Goal: Information Seeking & Learning: Learn about a topic

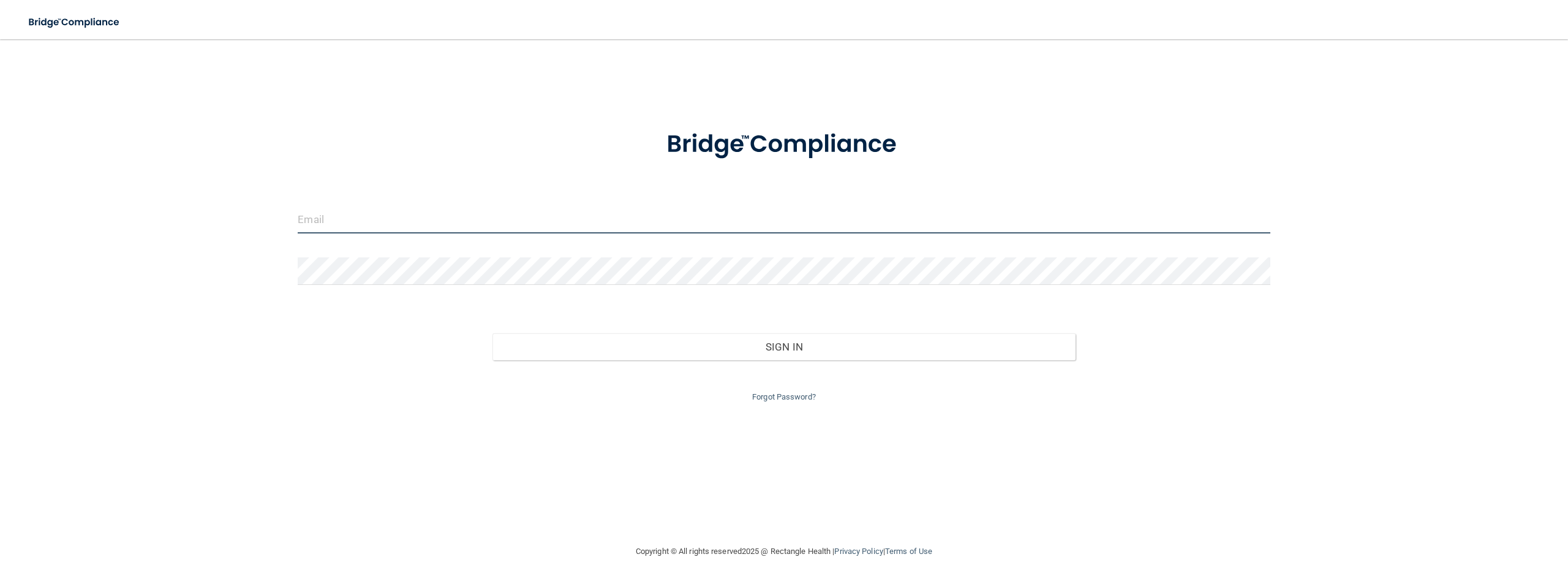
click at [508, 218] on input "email" at bounding box center [784, 220] width 972 height 28
type input "[EMAIL_ADDRESS][DOMAIN_NAME]"
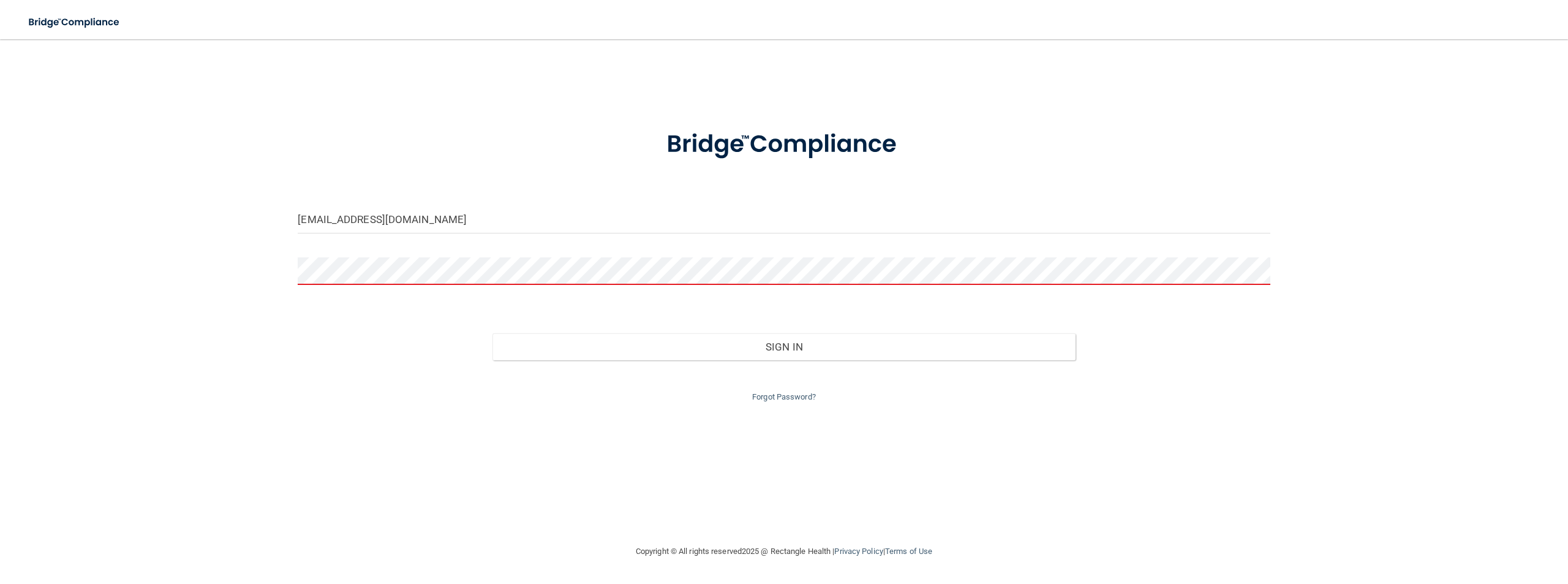
click at [468, 295] on form "jameia.lenay@icloud.com Invalid email/password. You don't have permission to ac…" at bounding box center [784, 258] width 972 height 292
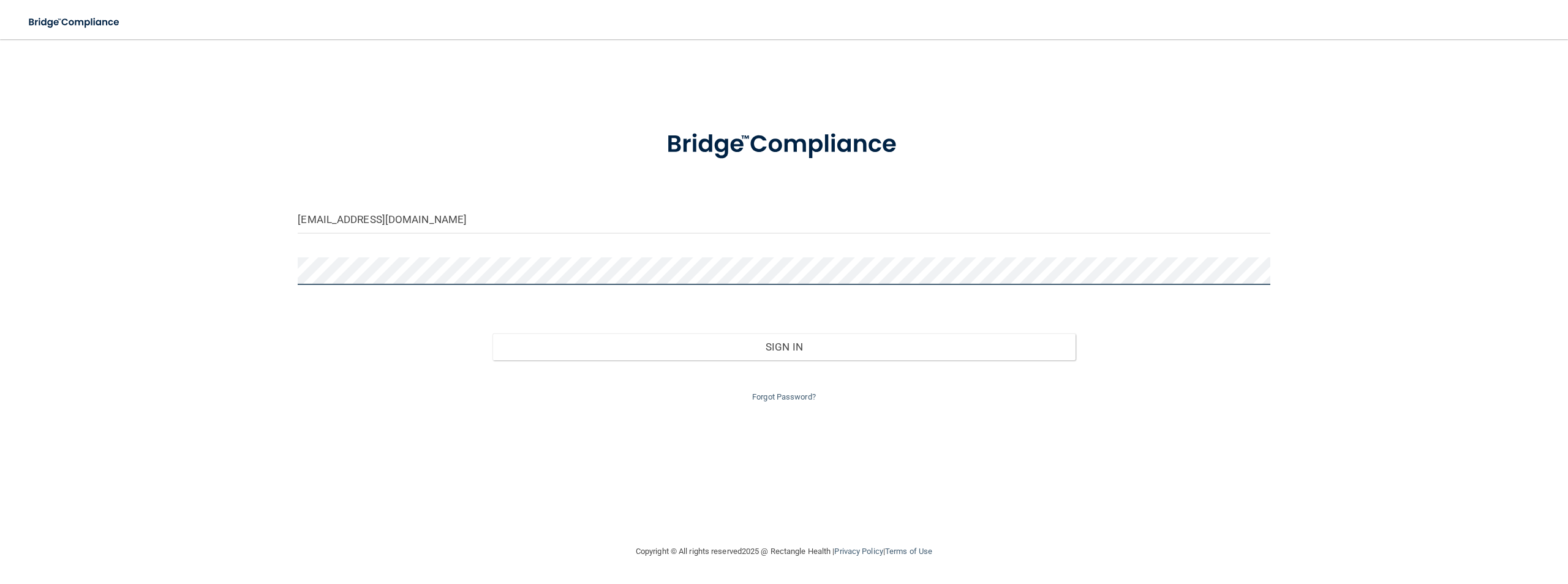
click at [493, 333] on button "Sign In" at bounding box center [784, 347] width 583 height 27
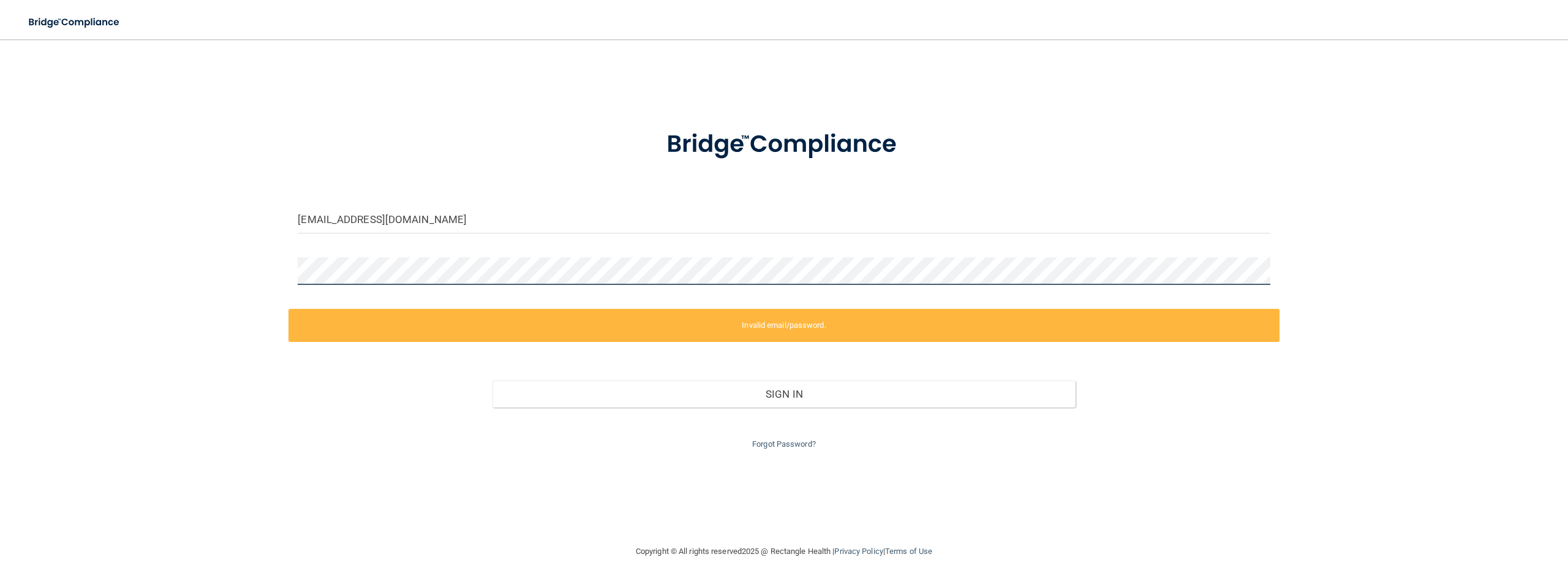
click at [247, 256] on div "jameia.lenay@icloud.com Invalid email/password. You don't have permission to ac…" at bounding box center [784, 292] width 1519 height 481
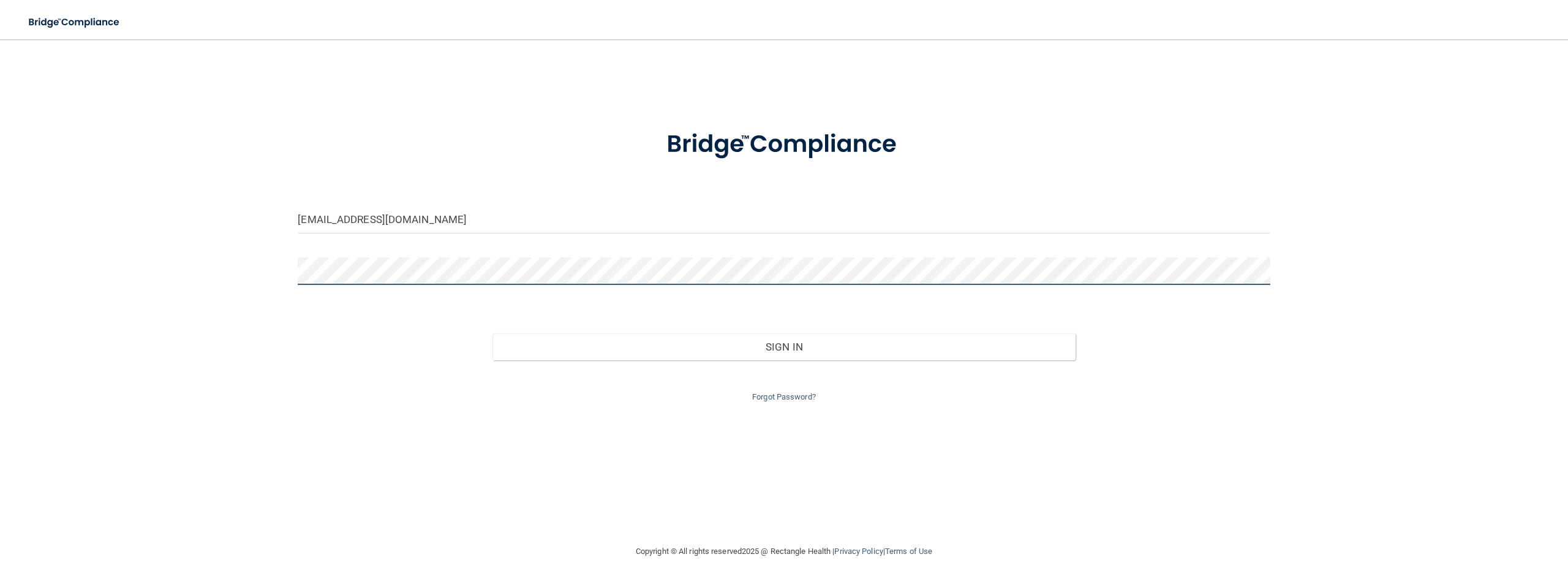
click at [493, 333] on button "Sign In" at bounding box center [784, 347] width 583 height 27
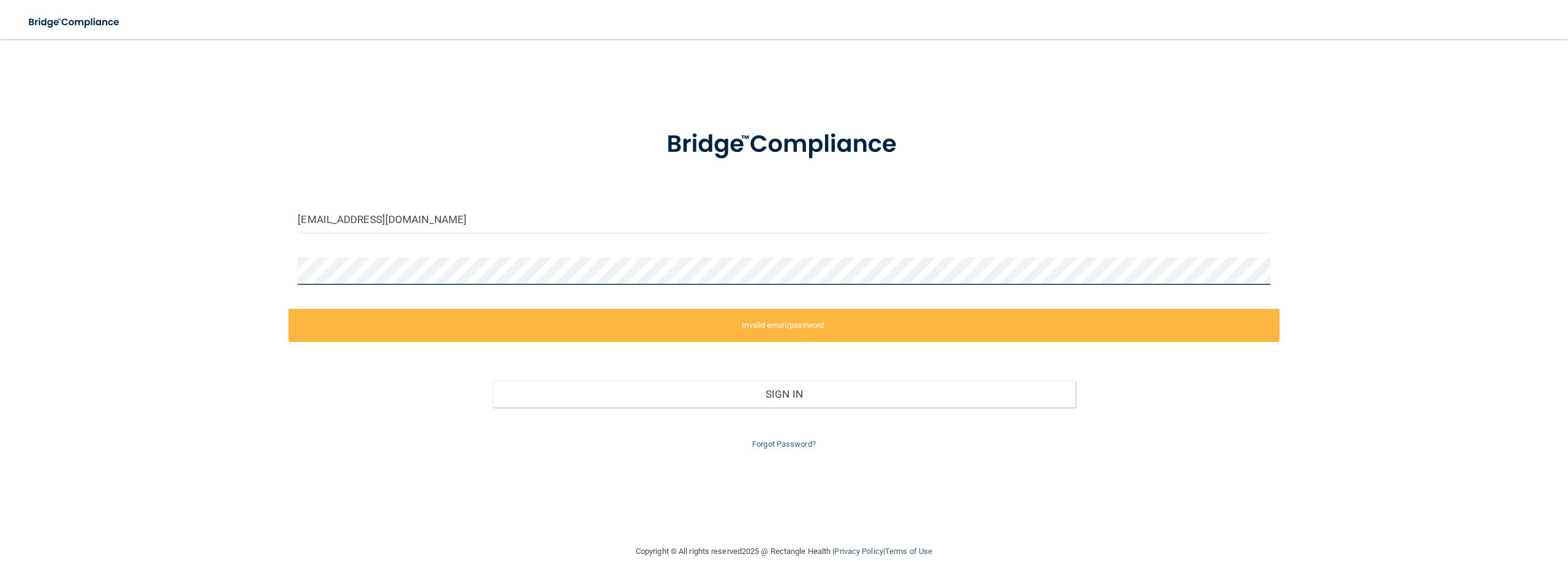
click at [258, 259] on div "jameia.lenay@icloud.com Invalid email/password. You don't have permission to ac…" at bounding box center [784, 292] width 1519 height 481
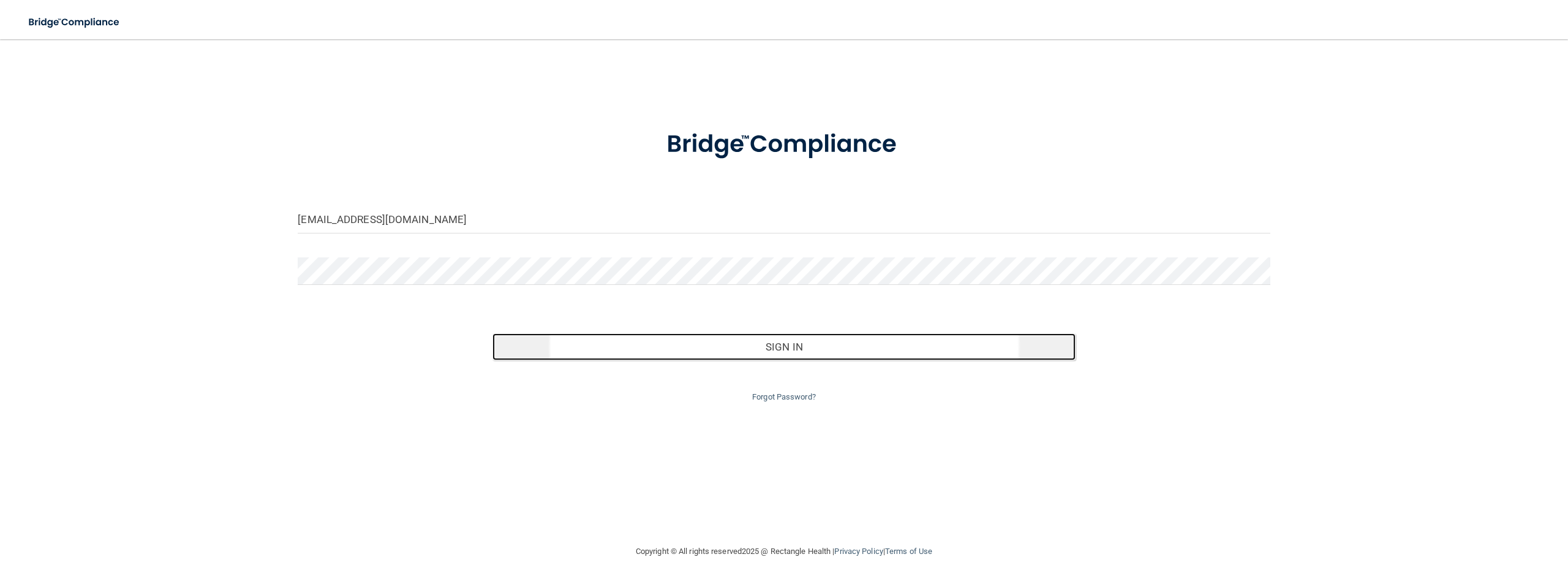
click at [697, 338] on button "Sign In" at bounding box center [784, 347] width 583 height 27
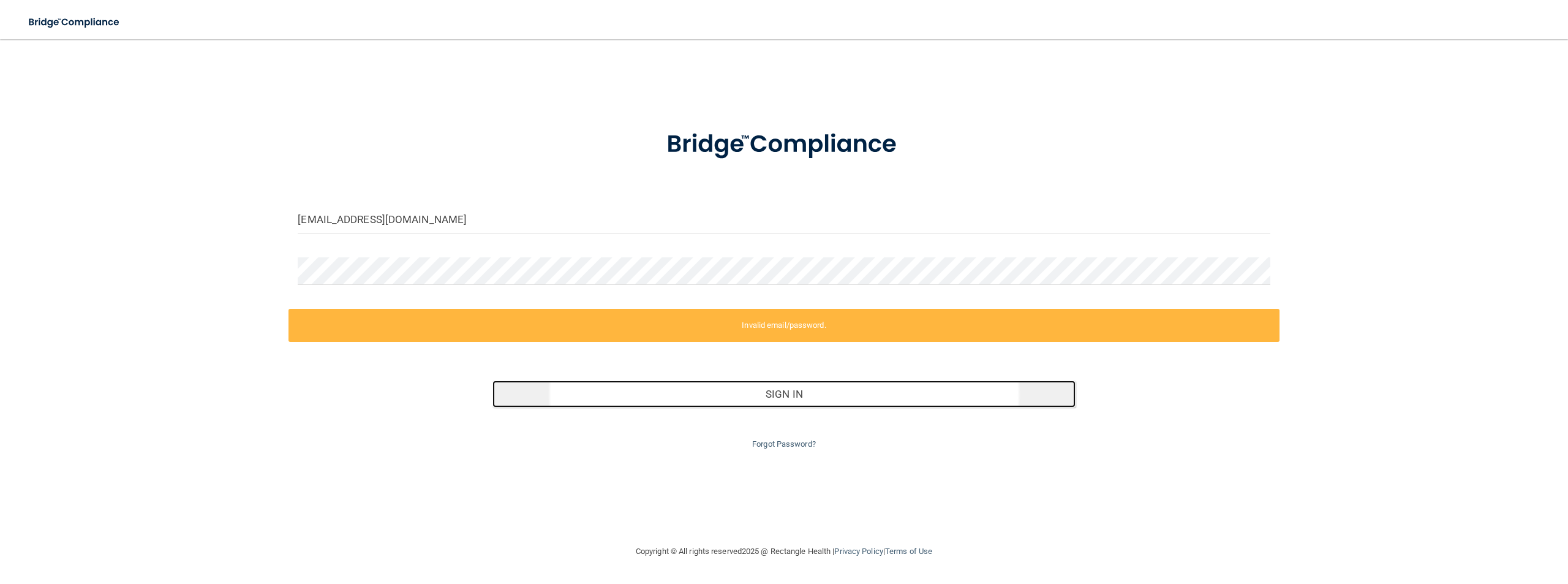
click at [737, 394] on button "Sign In" at bounding box center [784, 394] width 583 height 27
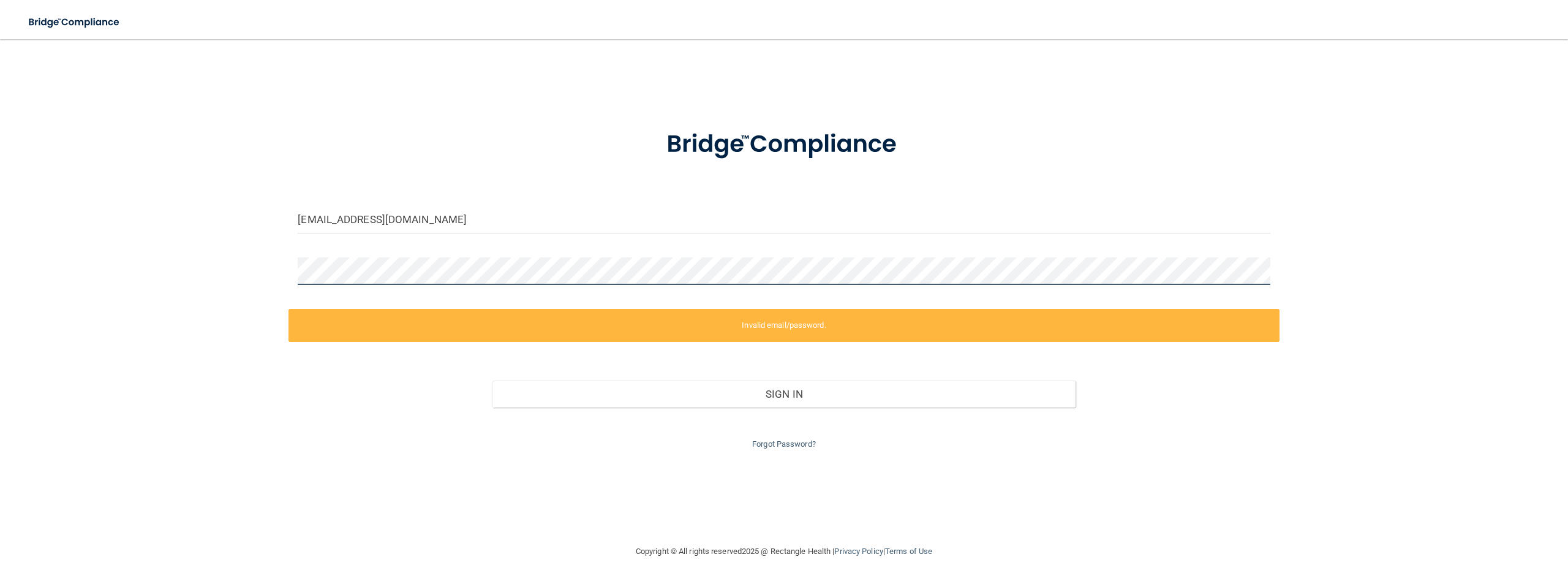
click at [258, 273] on div "jameia.lenay@icloud.com Invalid email/password. You don't have permission to ac…" at bounding box center [784, 292] width 1519 height 481
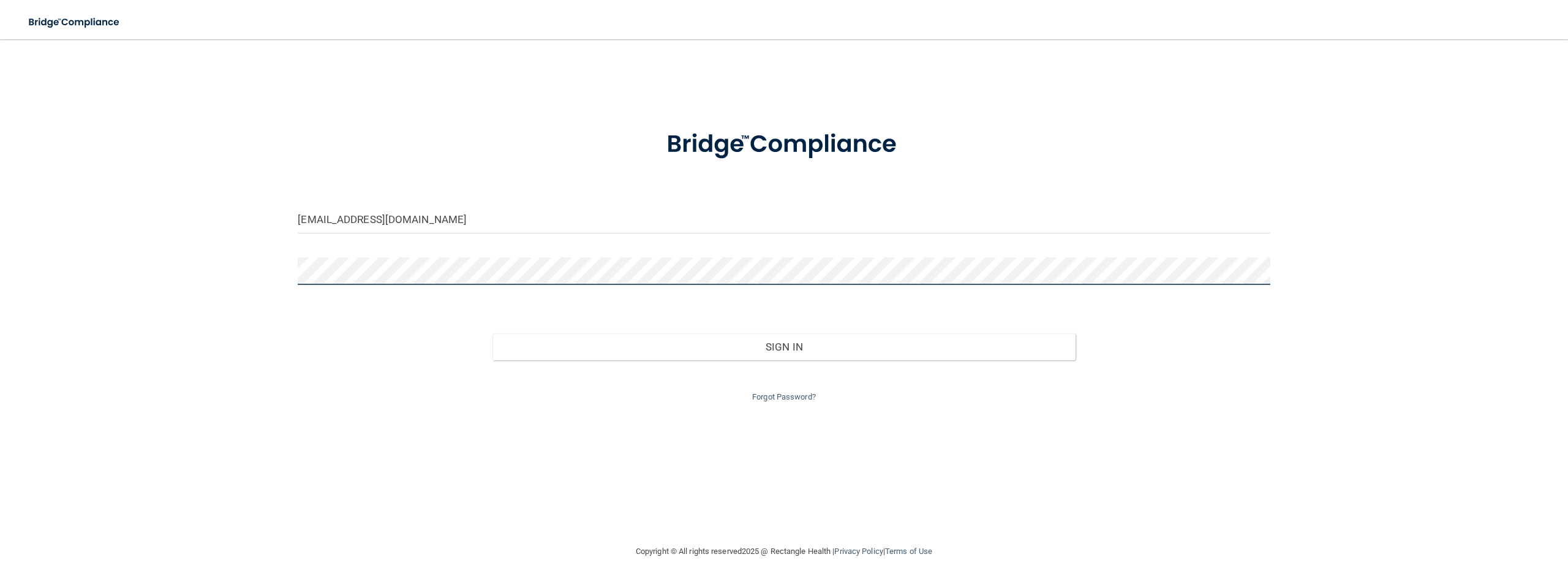
click at [493, 333] on button "Sign In" at bounding box center [784, 347] width 583 height 27
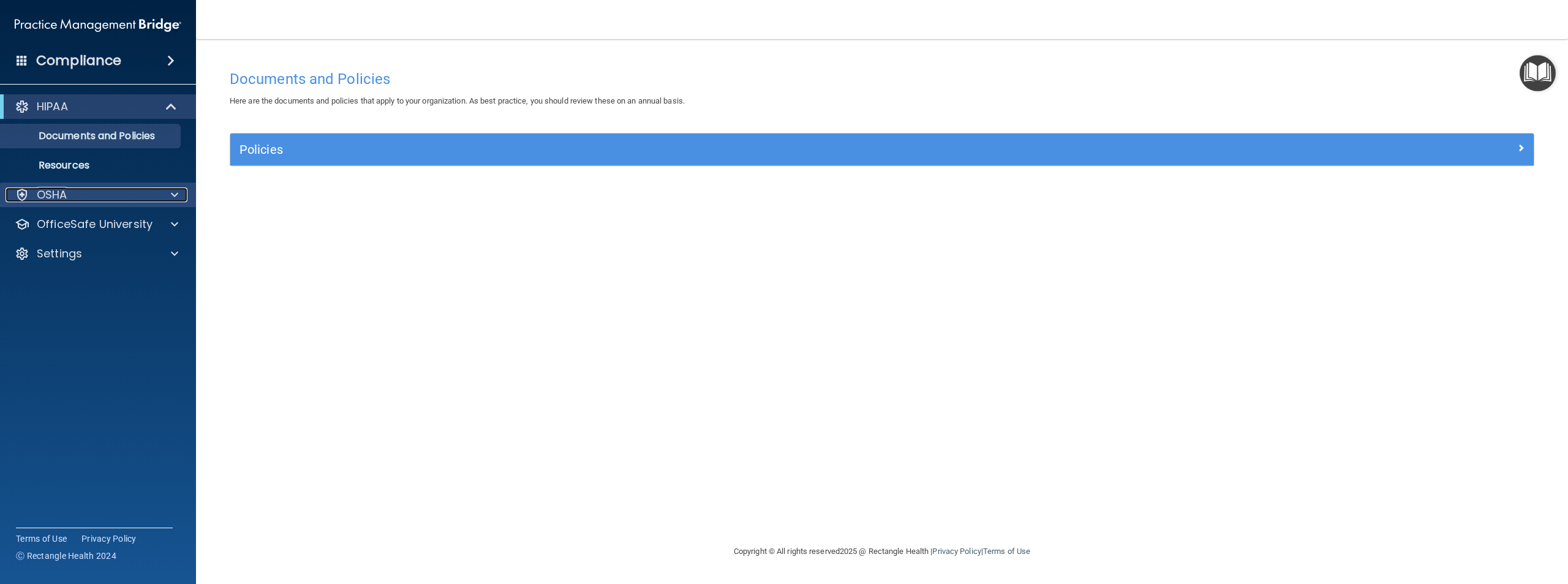
click at [68, 201] on div "OSHA" at bounding box center [82, 195] width 152 height 15
click at [103, 296] on div "HIPAA Documents and Policies Report an Incident Business Associates Emergency P…" at bounding box center [98, 212] width 196 height 245
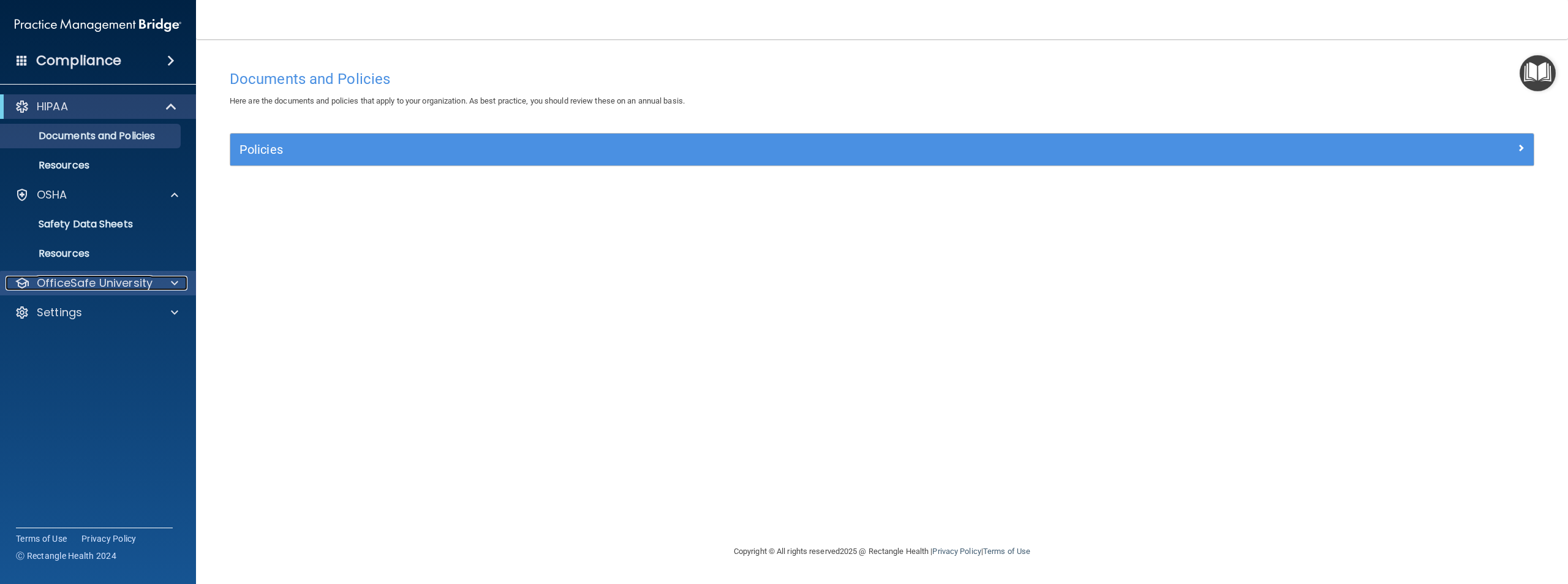
click at [110, 281] on p "OfficeSafe University" at bounding box center [94, 284] width 116 height 15
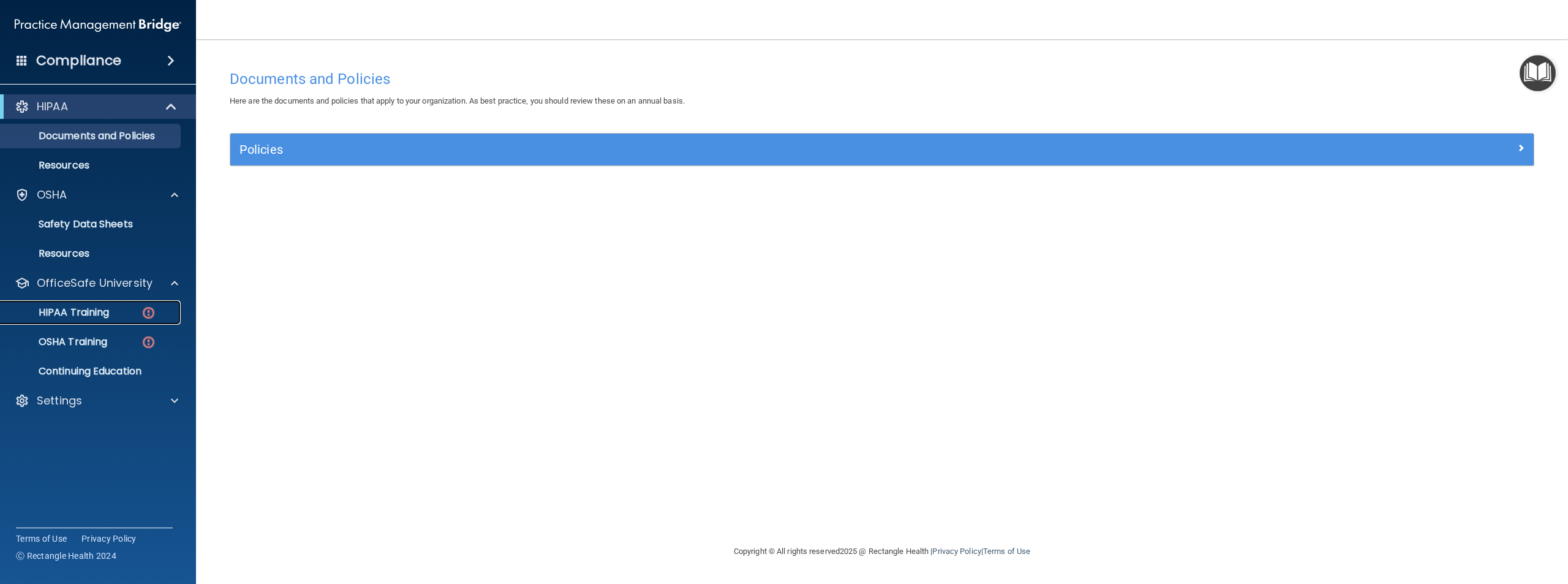
click at [133, 317] on div "HIPAA Training" at bounding box center [92, 313] width 167 height 12
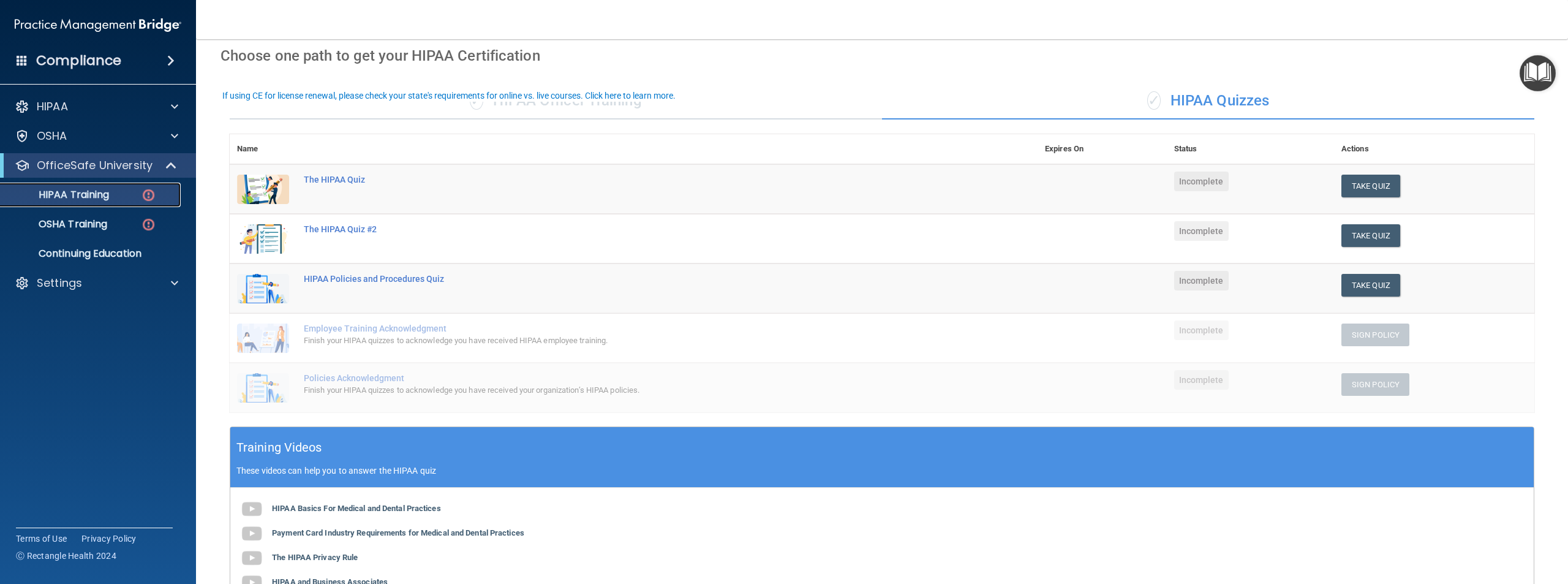
scroll to position [29, 0]
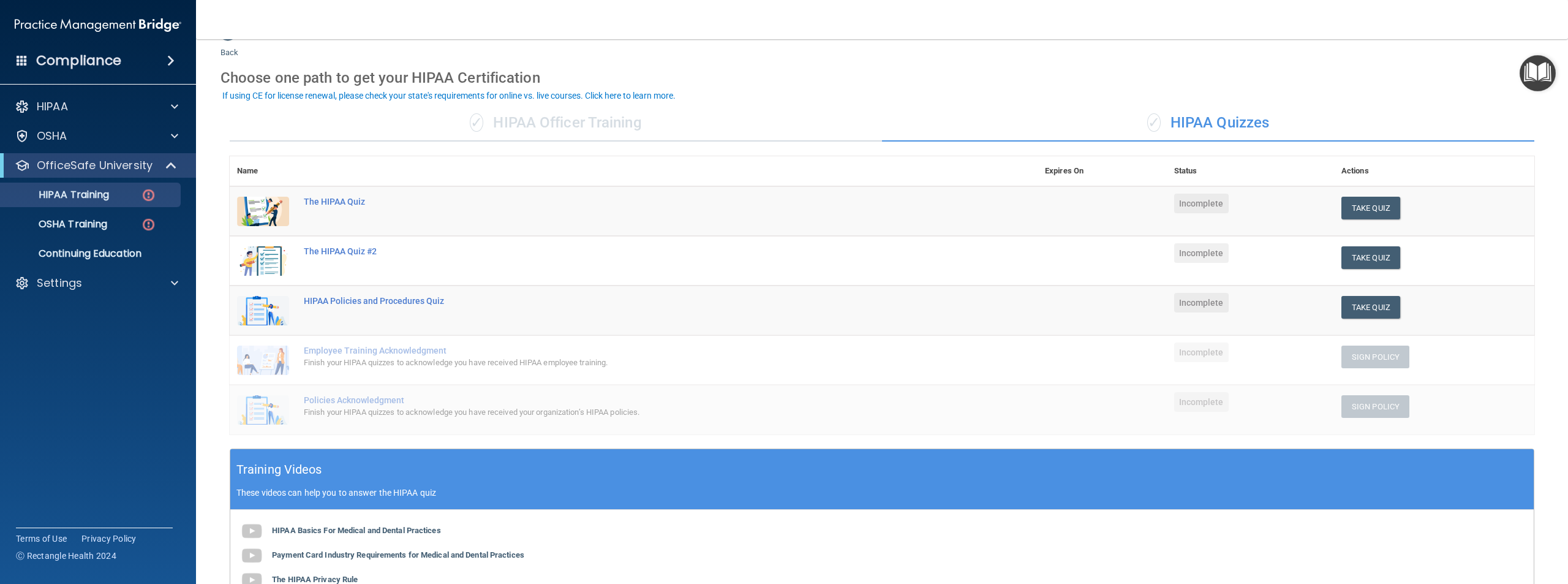
click at [588, 119] on div "✓ HIPAA Officer Training" at bounding box center [556, 123] width 652 height 37
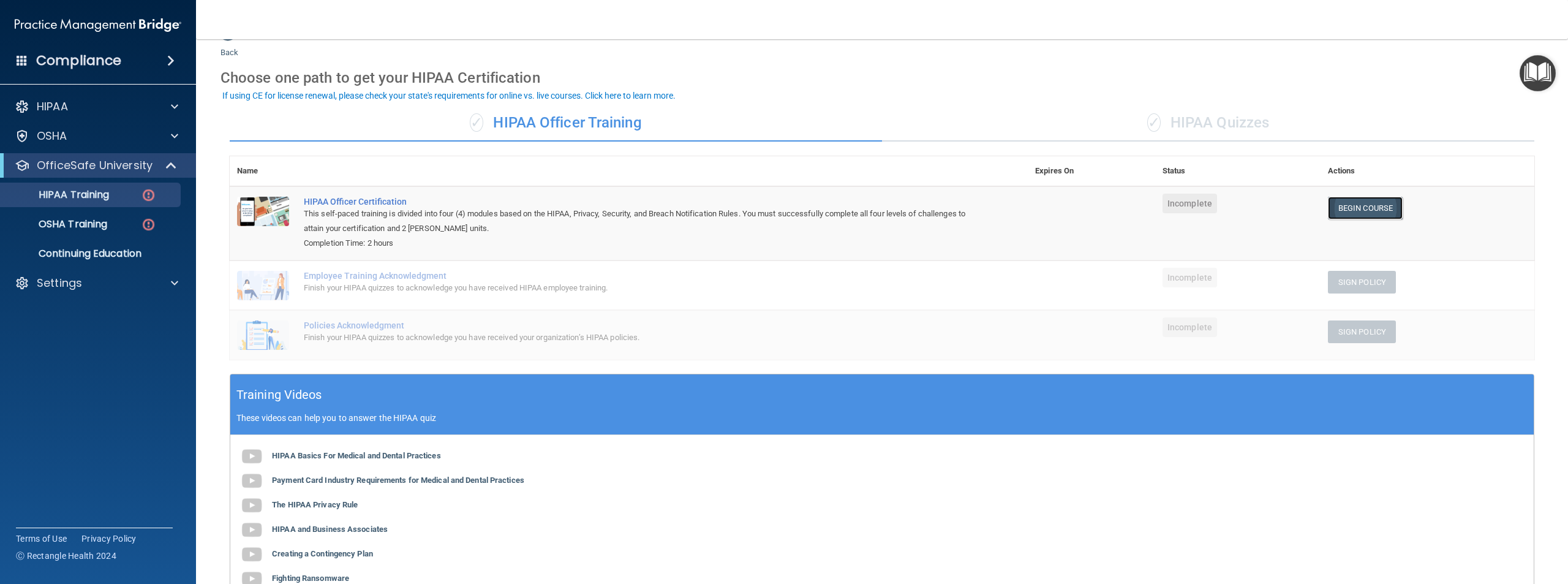
click at [1328, 210] on link "Begin Course" at bounding box center [1365, 207] width 75 height 22
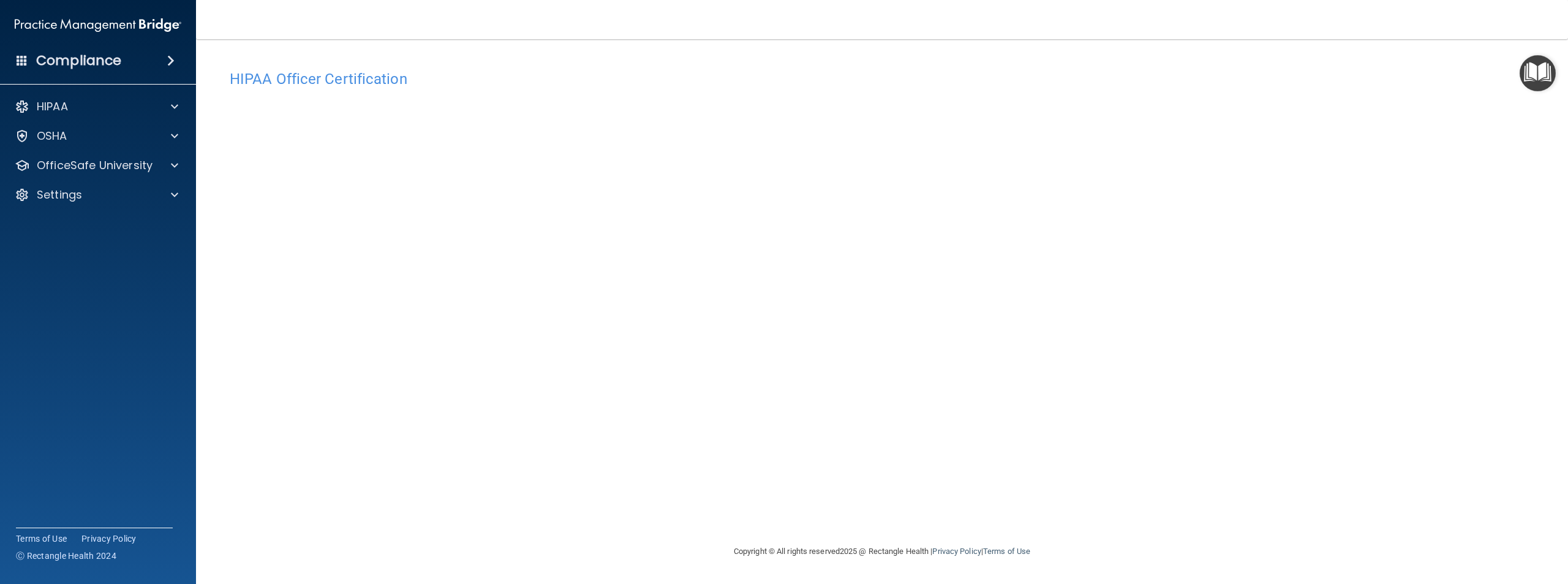
click at [1546, 390] on main "HIPAA Officer Certification This course doesn’t expire until . Are you sure you…" at bounding box center [882, 311] width 1372 height 545
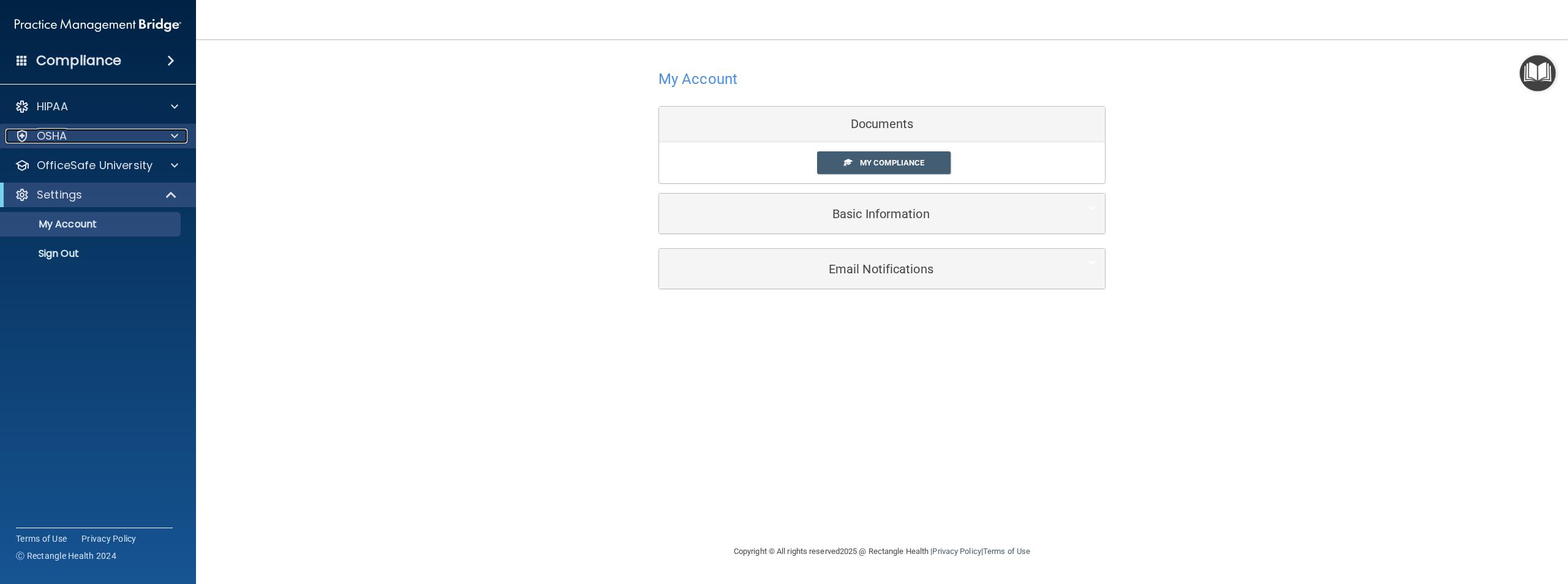
click at [95, 133] on div "OSHA" at bounding box center [82, 136] width 152 height 15
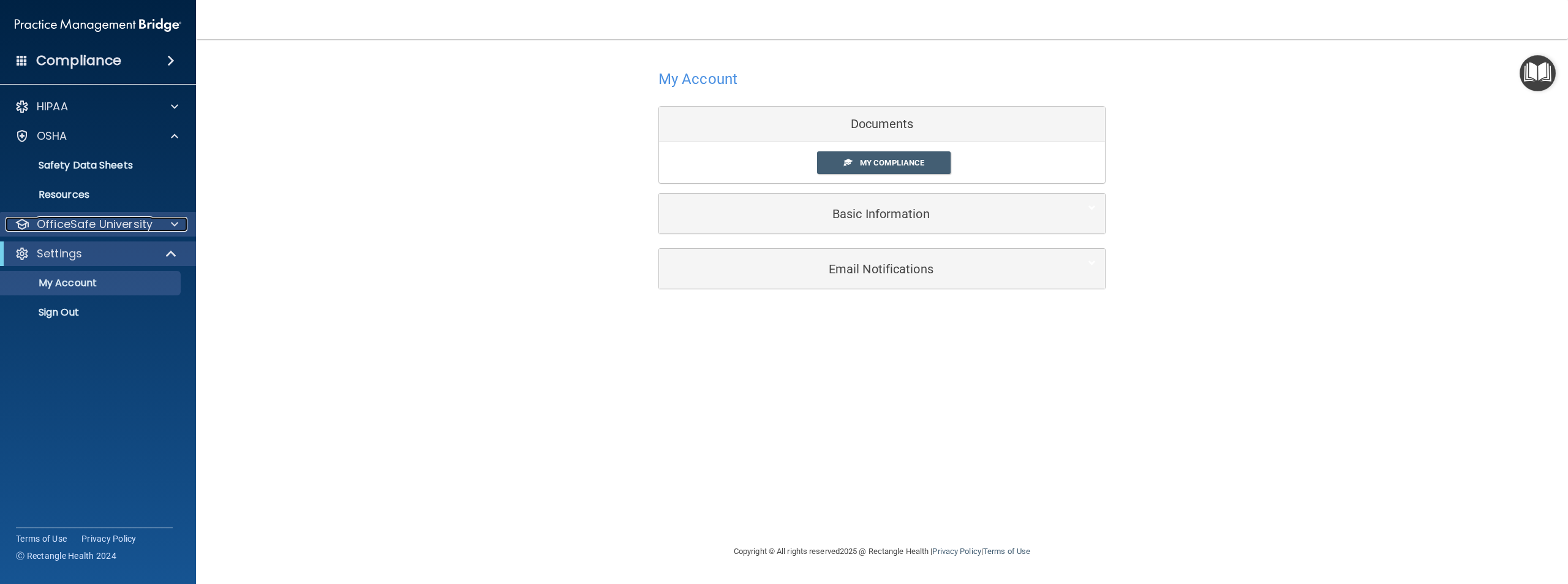
click at [115, 220] on p "OfficeSafe University" at bounding box center [94, 224] width 116 height 15
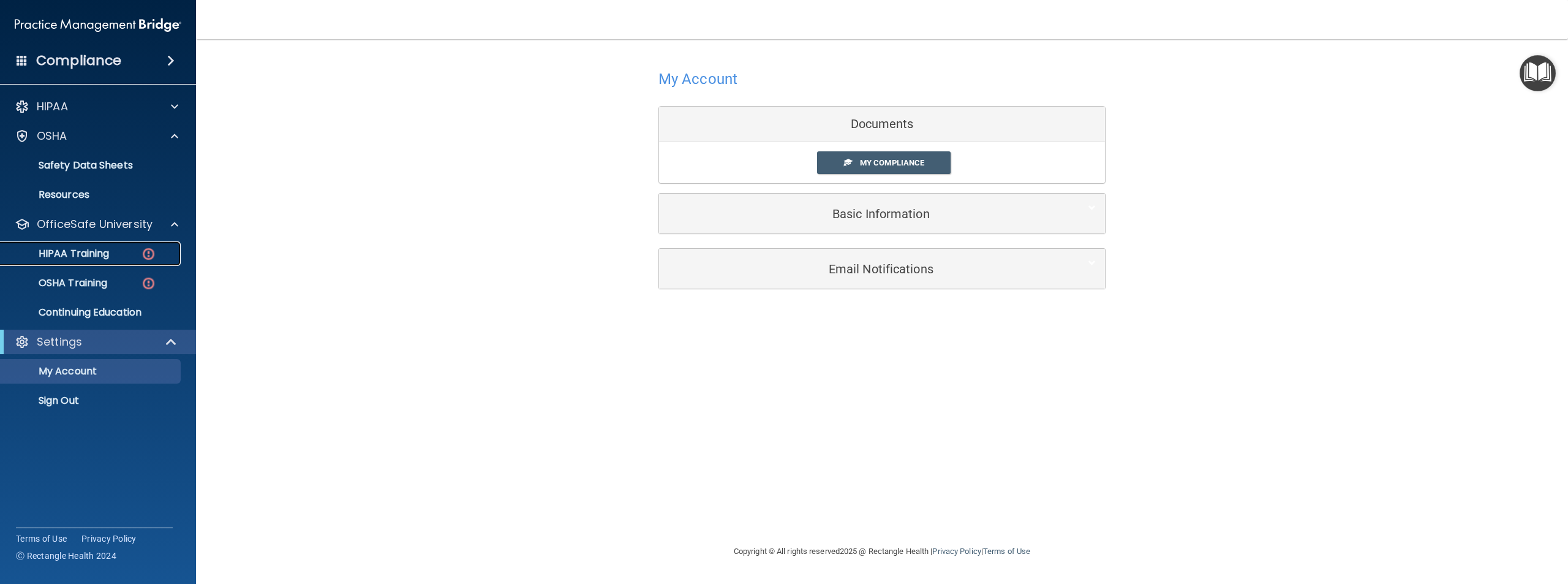
click at [135, 257] on div "HIPAA Training" at bounding box center [92, 254] width 167 height 12
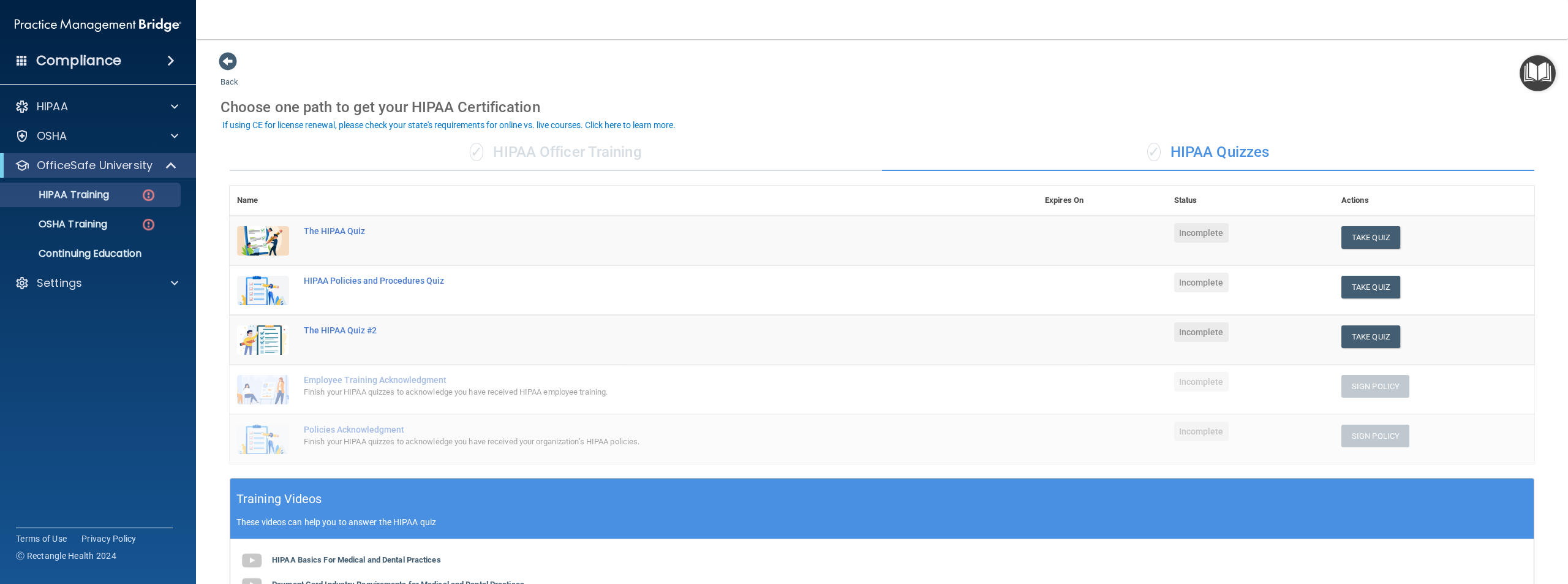
click at [539, 160] on div "✓ HIPAA Officer Training" at bounding box center [556, 152] width 652 height 37
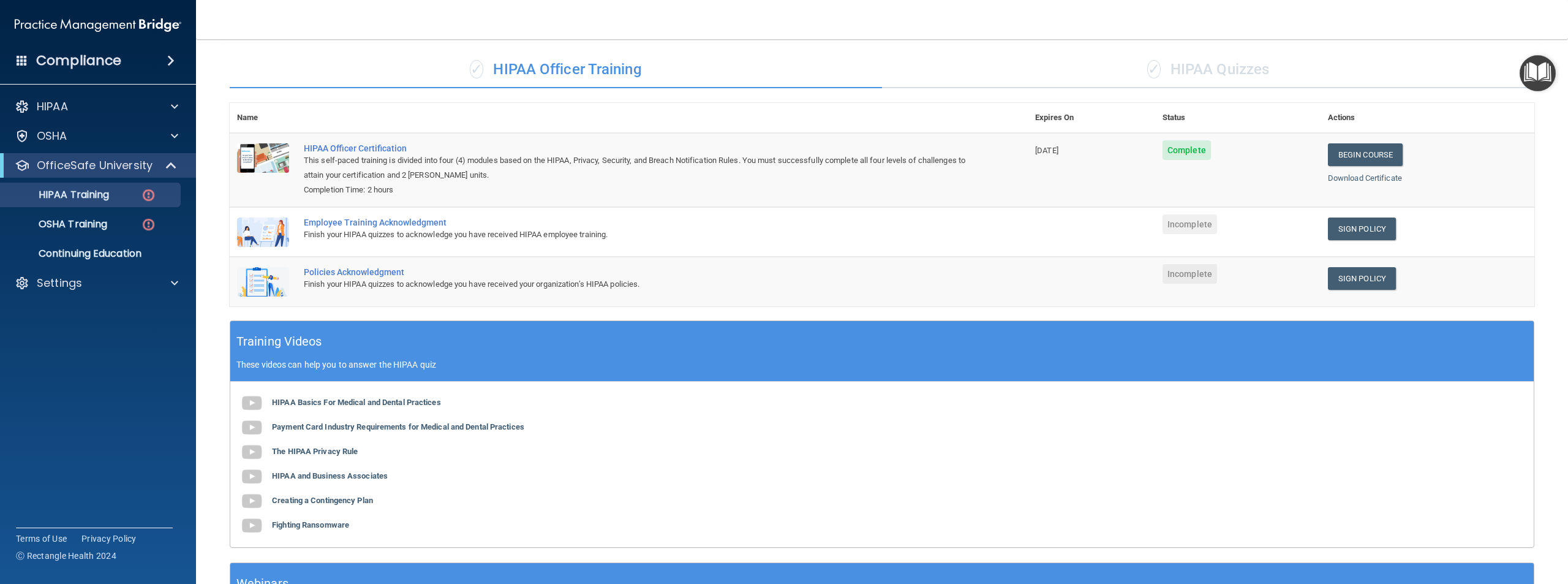
scroll to position [78, 0]
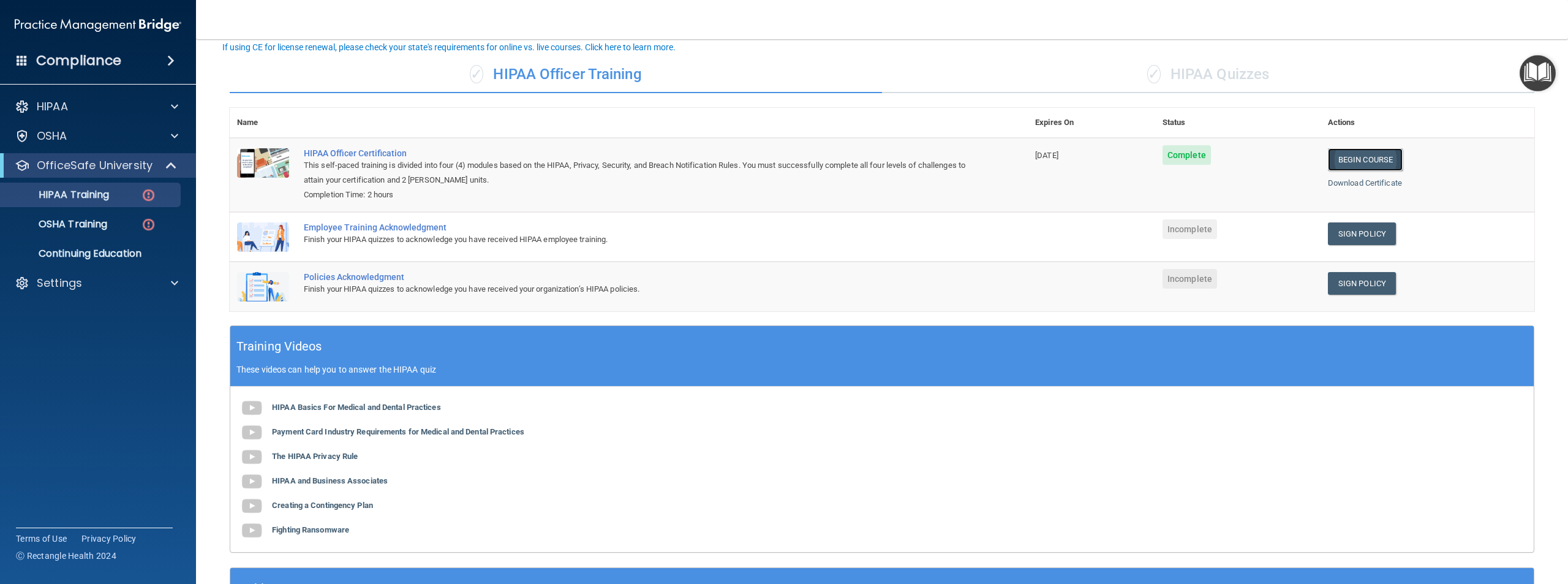
click at [1345, 163] on link "Begin Course" at bounding box center [1365, 159] width 75 height 22
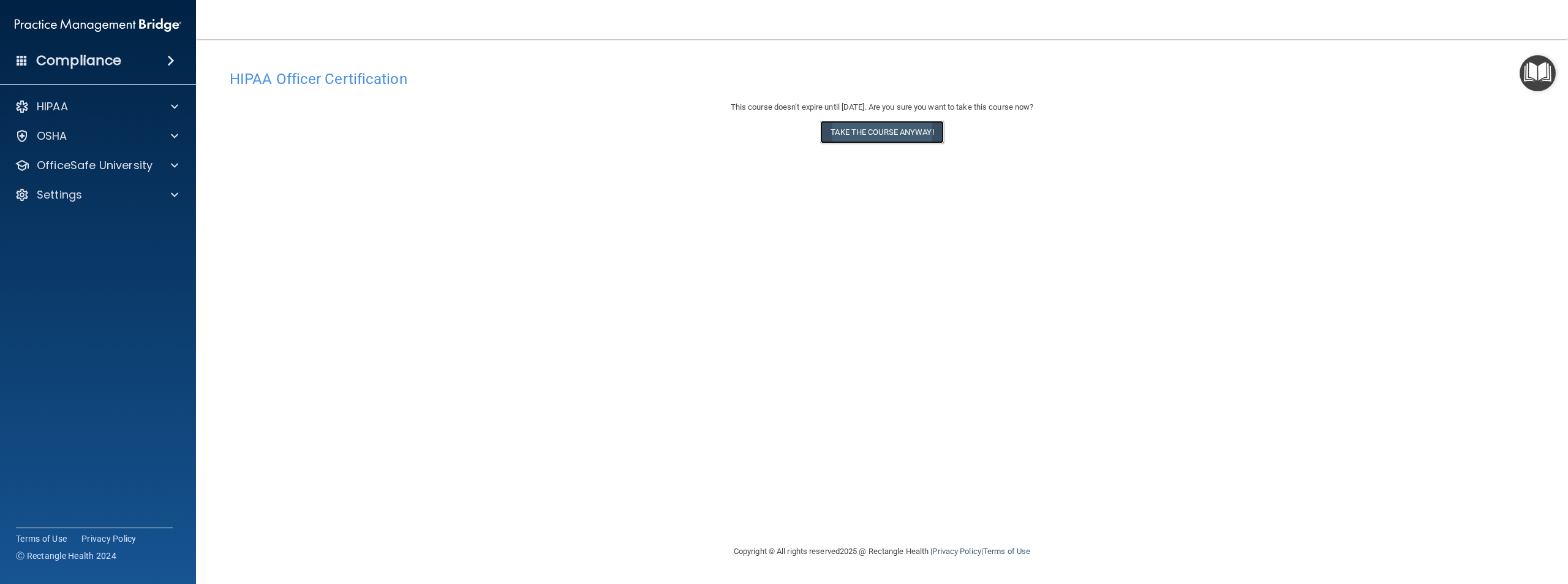
click at [860, 139] on button "Take the course anyway!" at bounding box center [882, 132] width 123 height 22
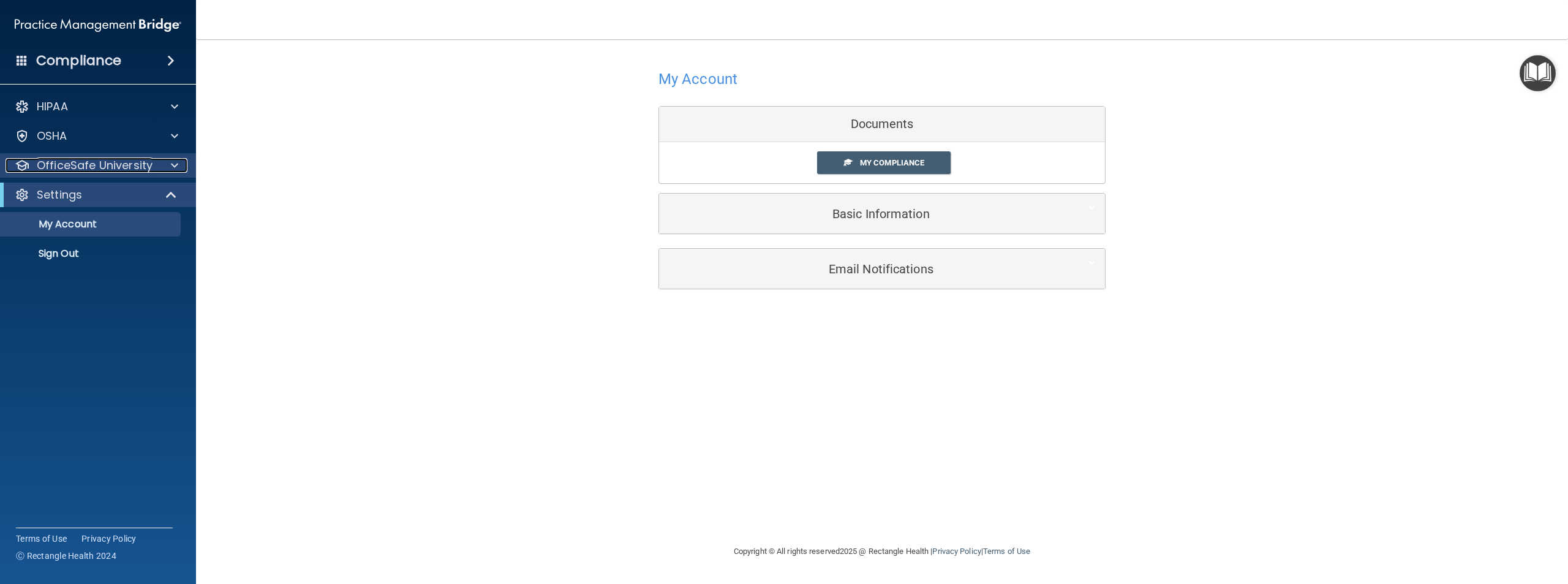
click at [141, 165] on p "OfficeSafe University" at bounding box center [94, 166] width 116 height 15
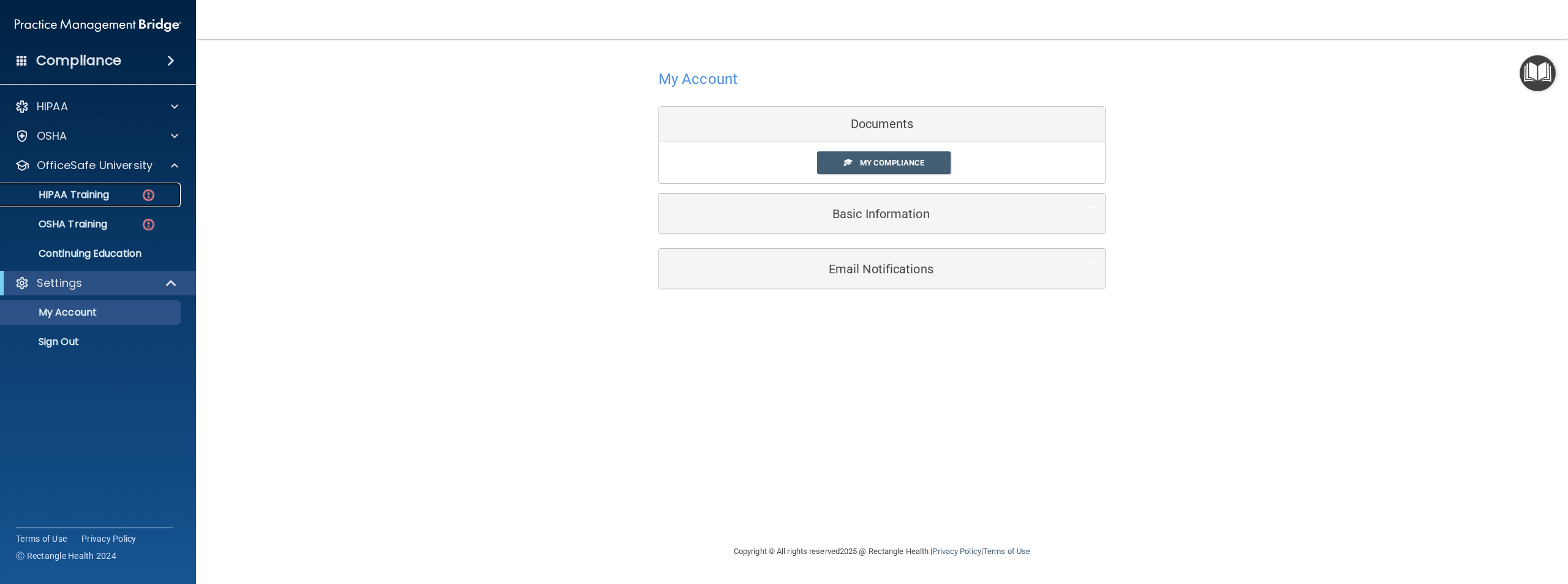
click at [136, 199] on div "HIPAA Training" at bounding box center [92, 195] width 167 height 12
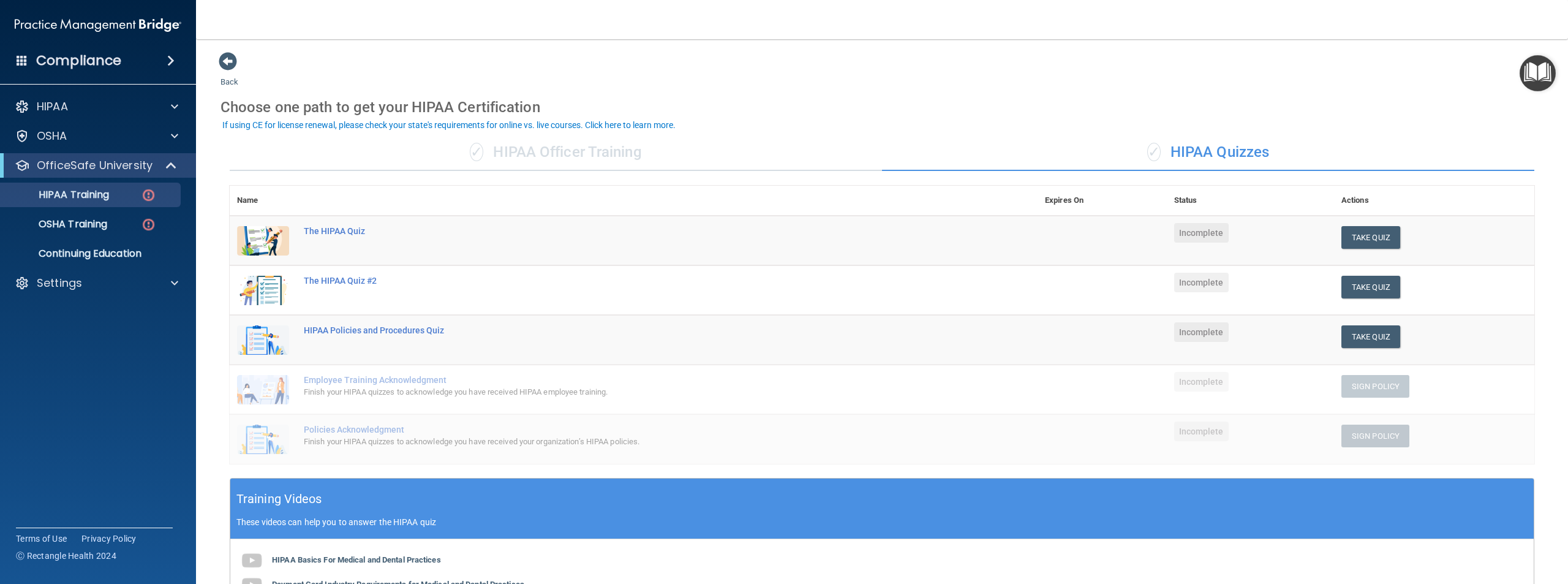
click at [541, 152] on div "✓ HIPAA Officer Training" at bounding box center [556, 152] width 652 height 37
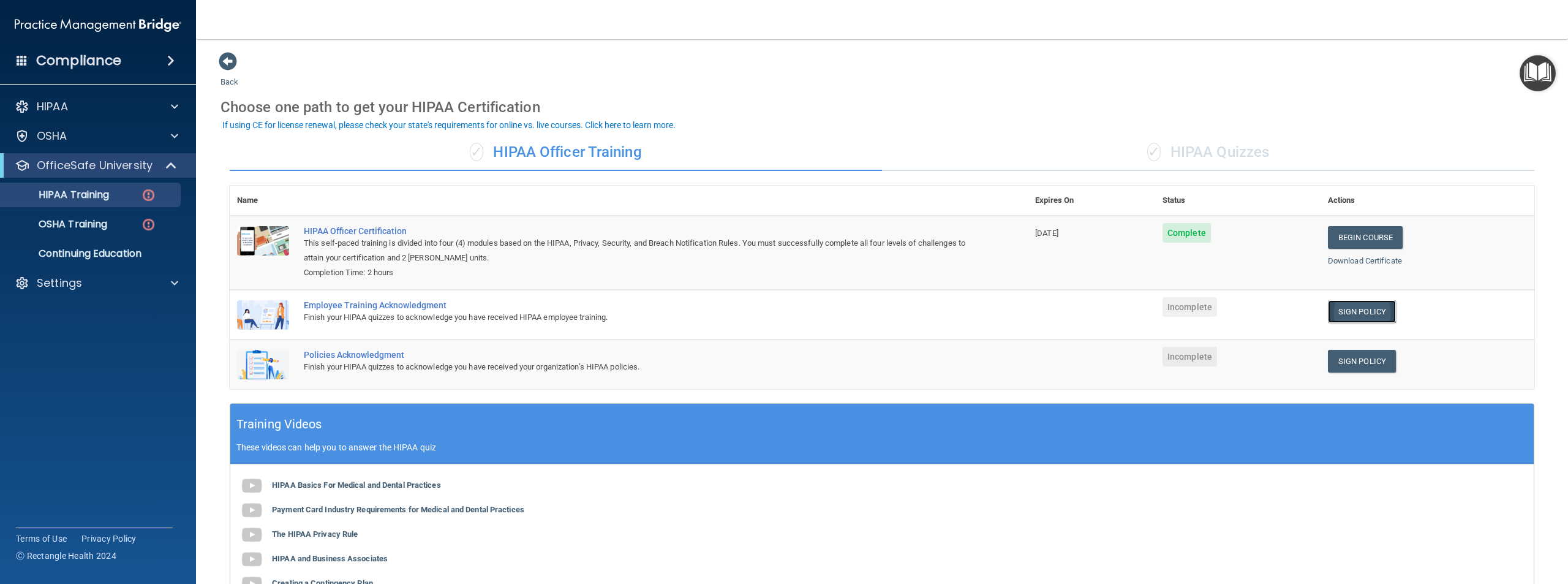
click at [1355, 315] on link "Sign Policy" at bounding box center [1362, 311] width 68 height 22
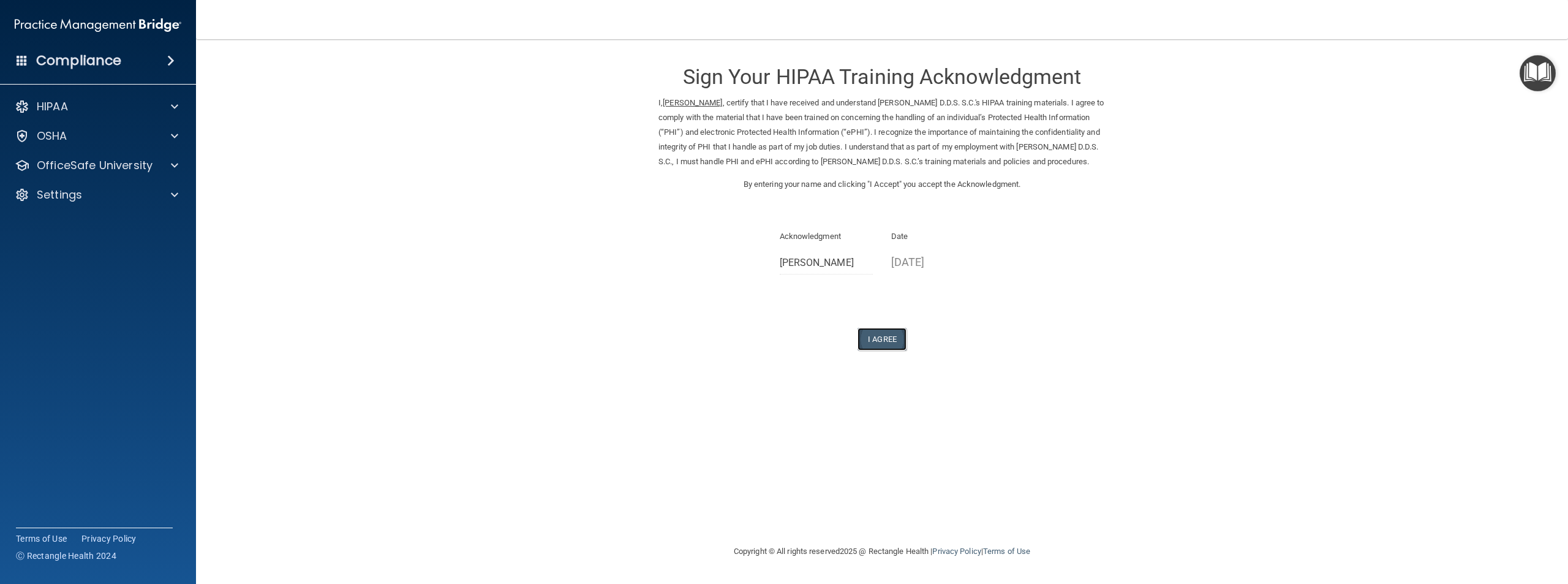
click at [885, 351] on button "I Agree" at bounding box center [882, 339] width 49 height 22
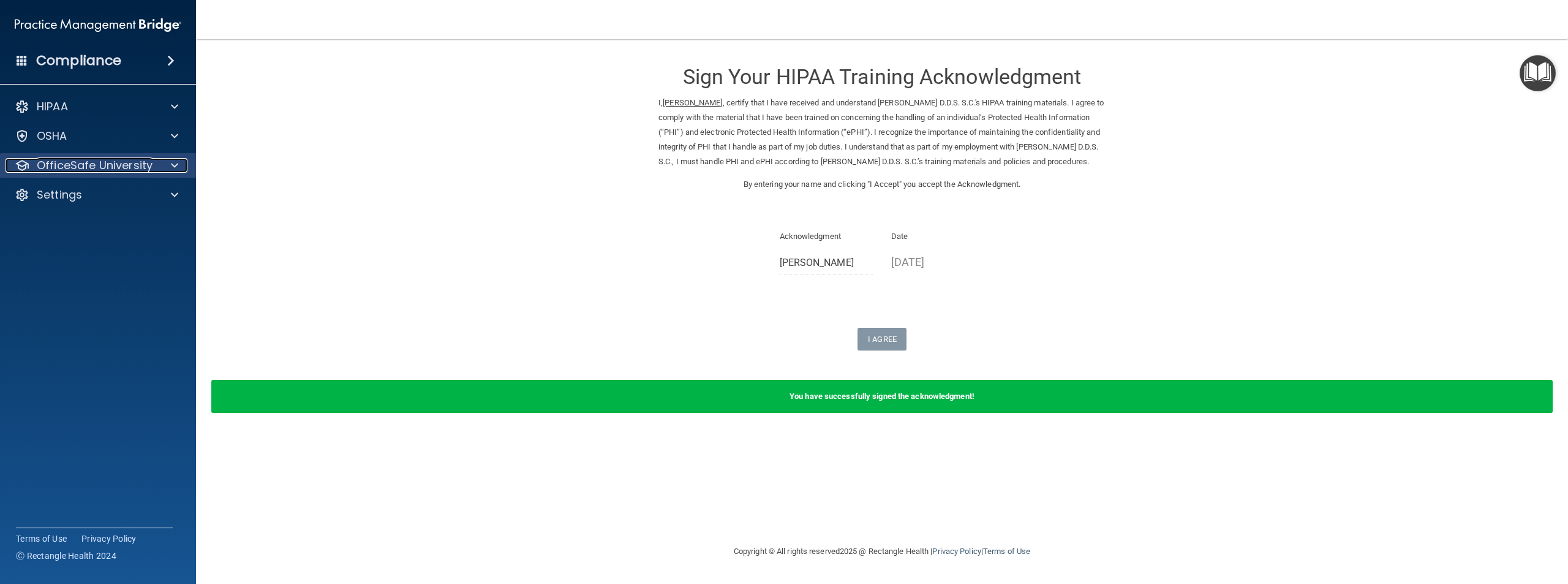
click at [150, 171] on p "OfficeSafe University" at bounding box center [94, 166] width 116 height 15
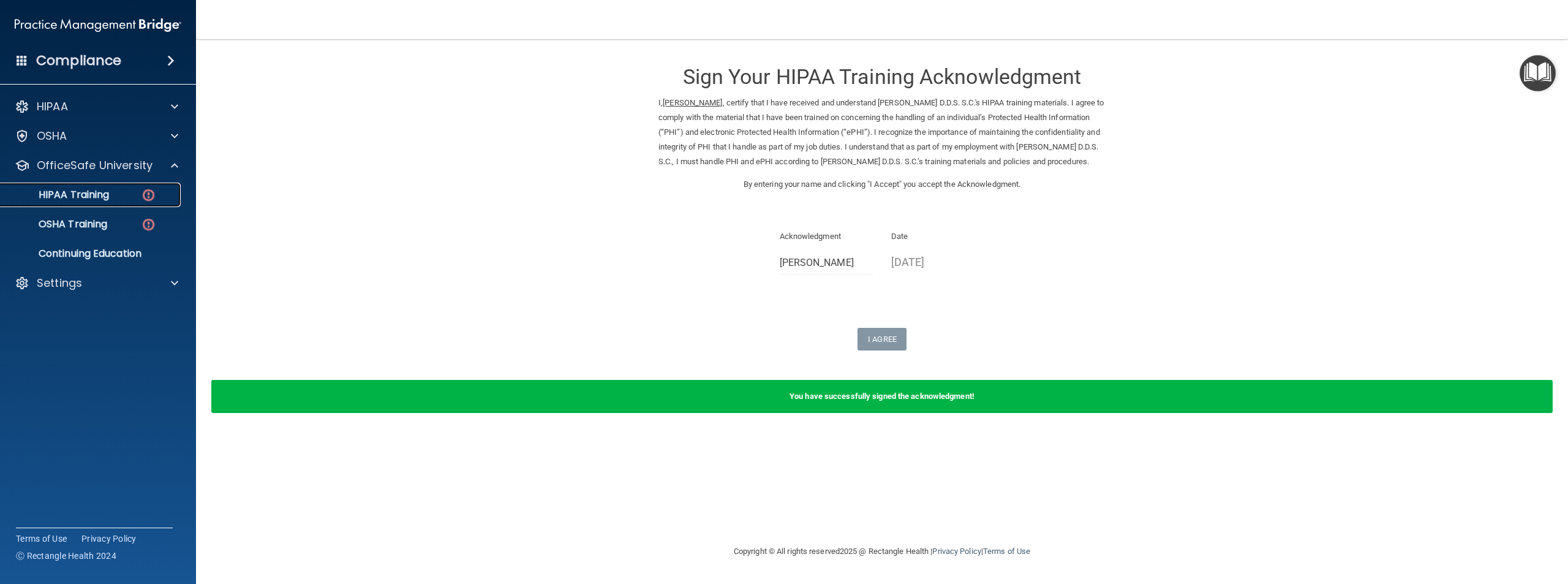
click at [161, 191] on div "HIPAA Training" at bounding box center [92, 195] width 167 height 12
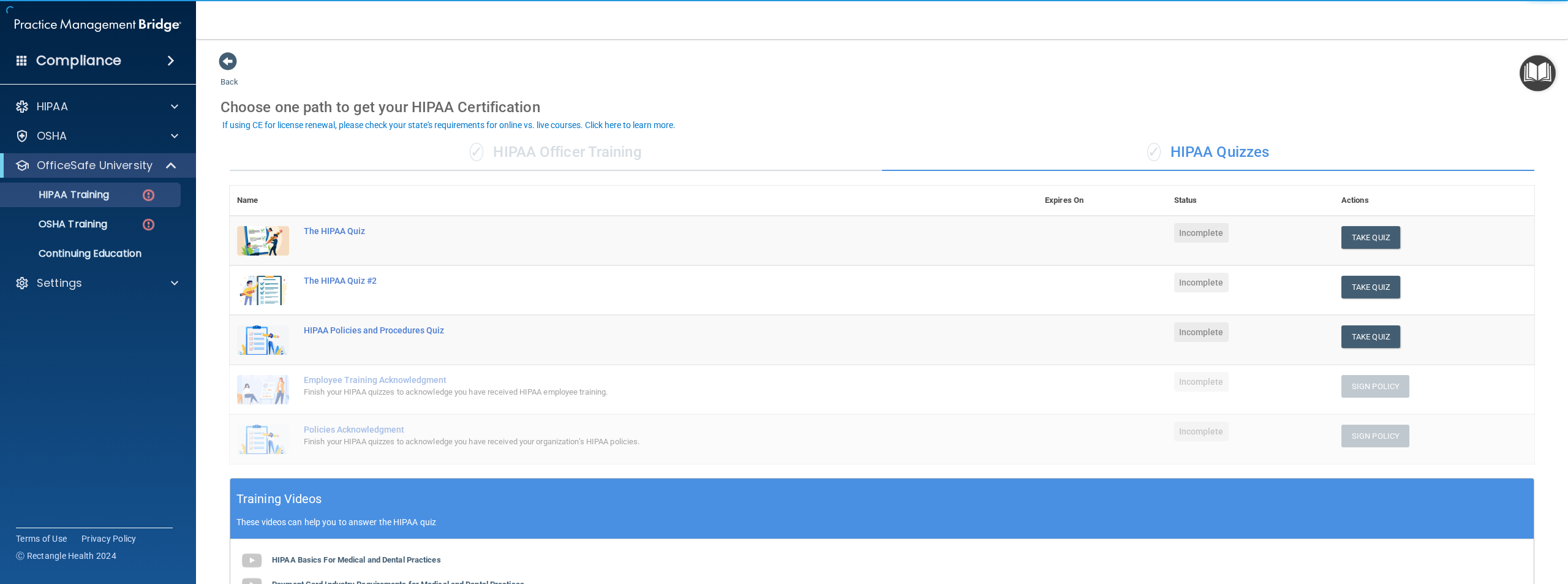
click at [575, 152] on div "✓ HIPAA Officer Training" at bounding box center [556, 152] width 652 height 37
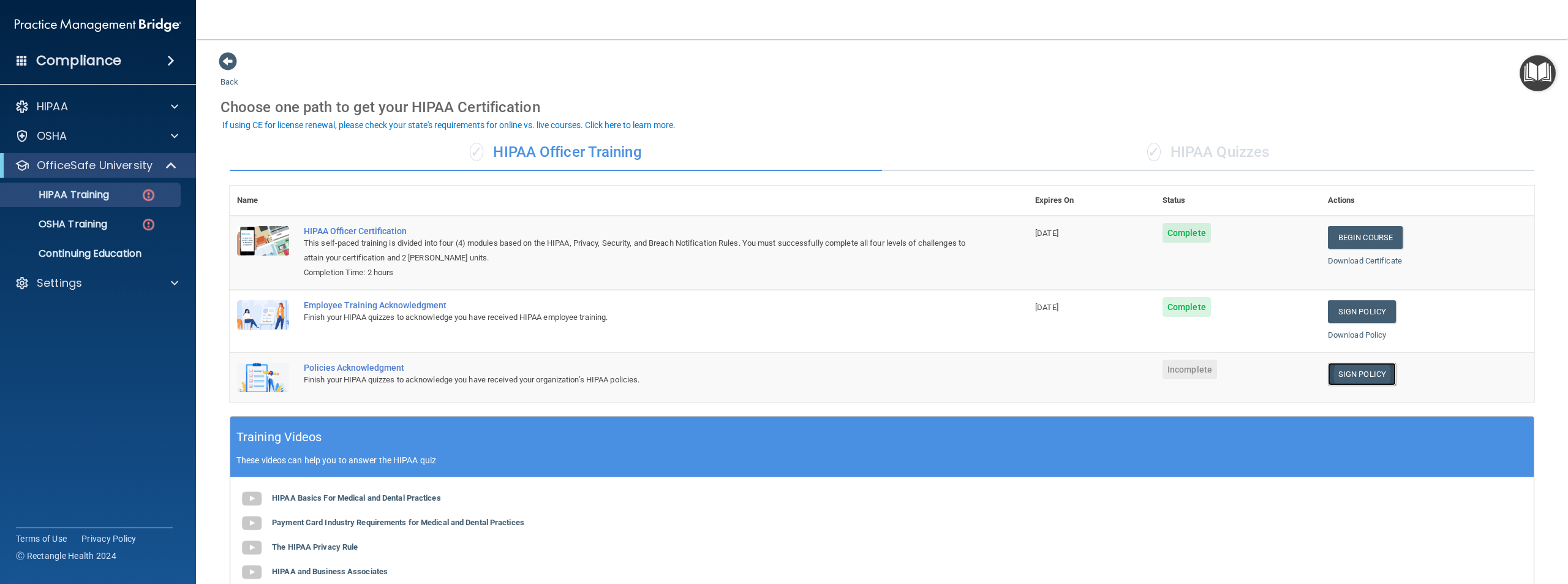
click at [1331, 375] on link "Sign Policy" at bounding box center [1362, 374] width 68 height 22
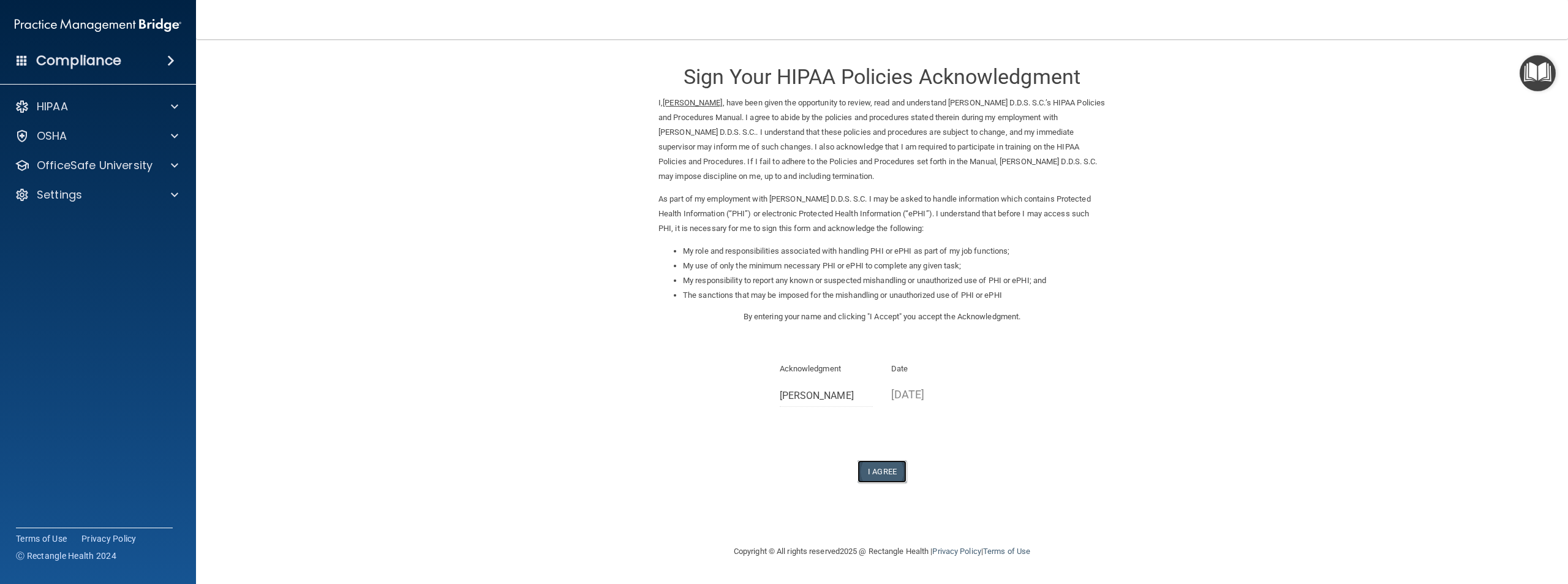
click at [880, 477] on button "I Agree" at bounding box center [882, 471] width 49 height 22
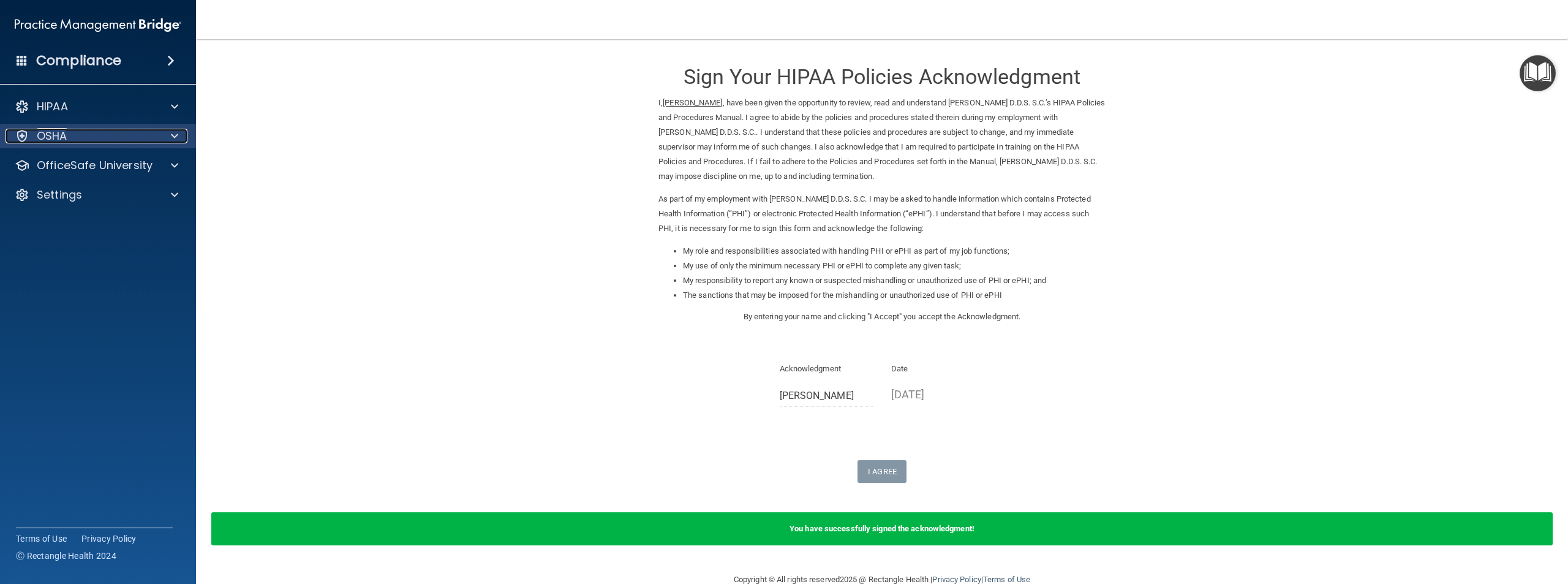
click at [111, 131] on div "OSHA" at bounding box center [82, 136] width 152 height 15
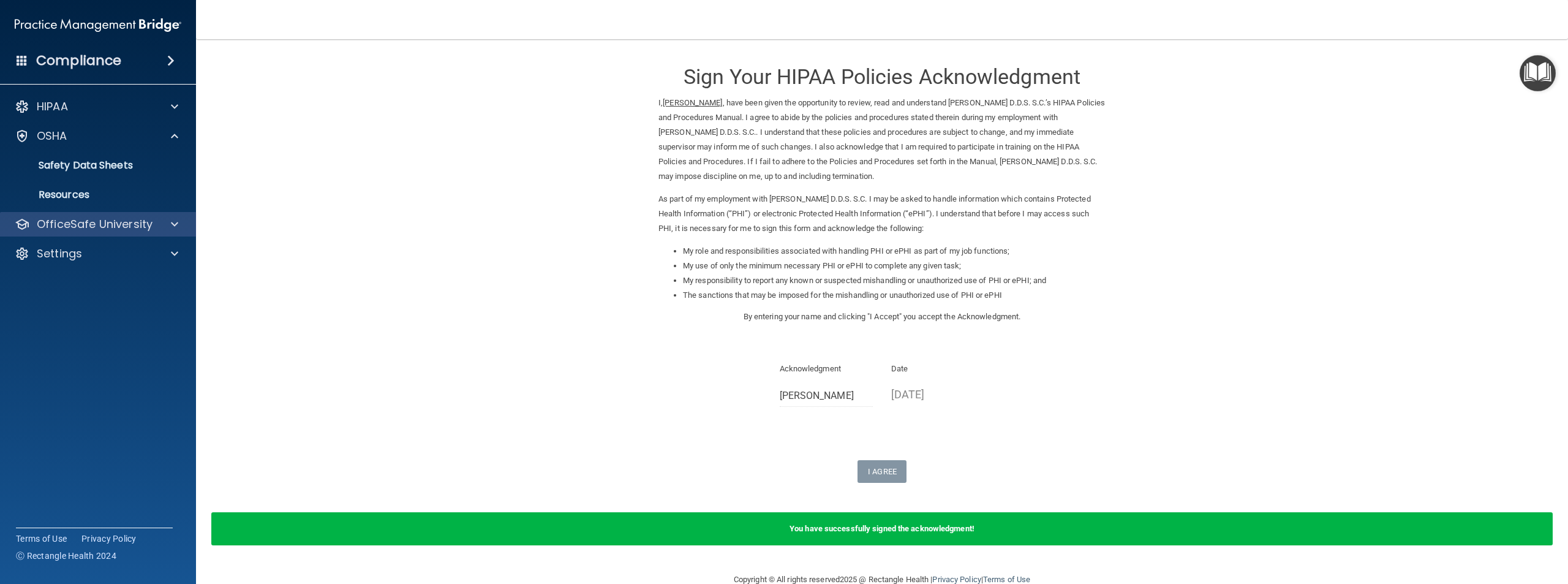
click at [158, 214] on div "OfficeSafe University" at bounding box center [98, 224] width 196 height 24
click at [171, 226] on span at bounding box center [174, 224] width 7 height 15
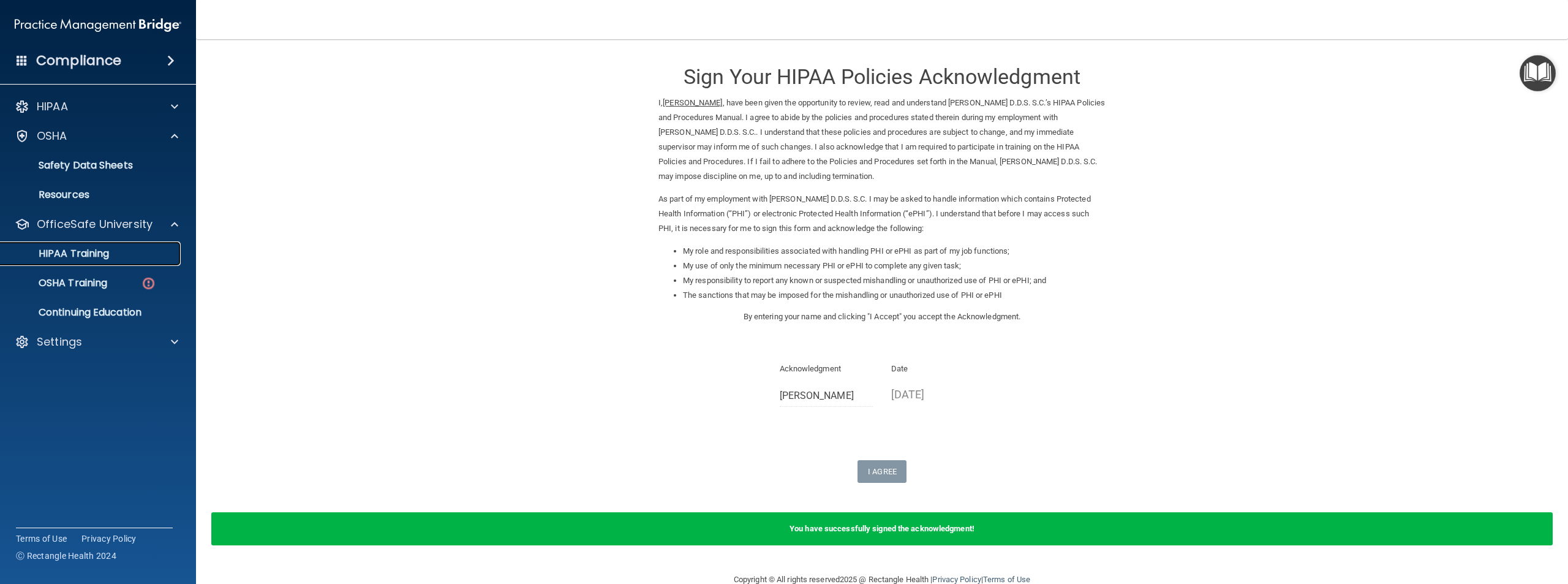
click at [147, 253] on div "HIPAA Training" at bounding box center [92, 254] width 167 height 12
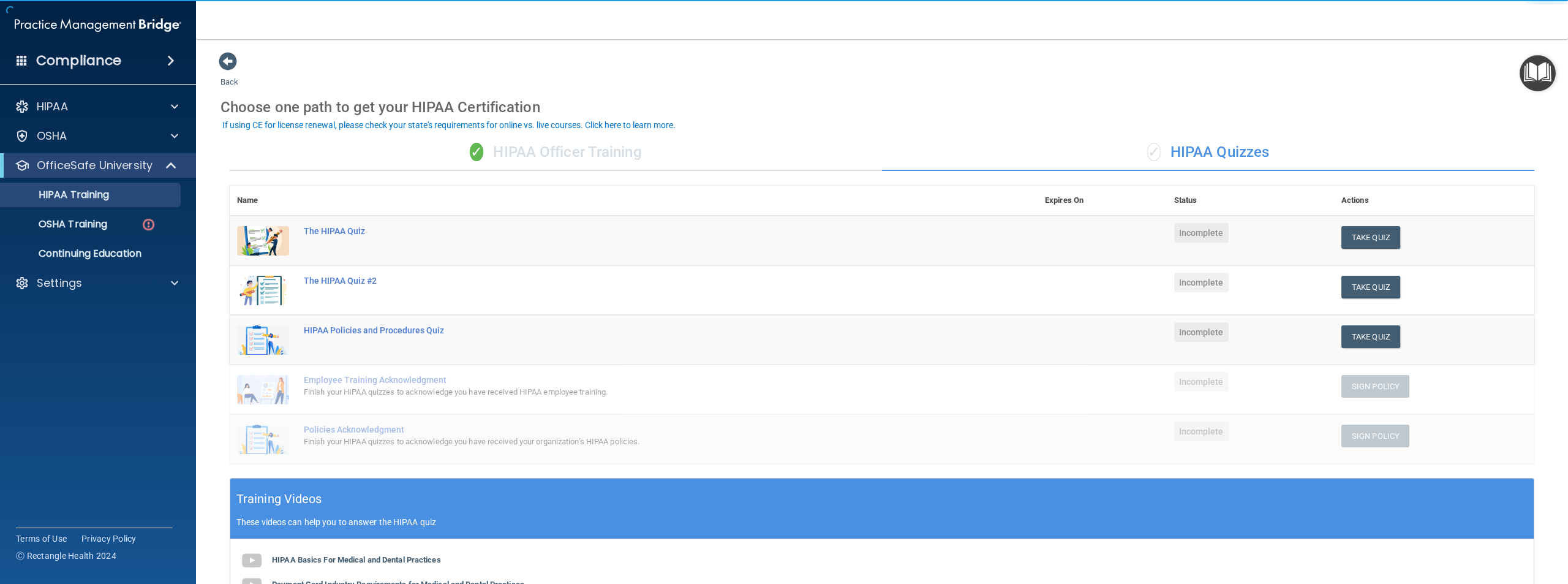
click at [574, 149] on div "✓ HIPAA Officer Training" at bounding box center [556, 152] width 652 height 37
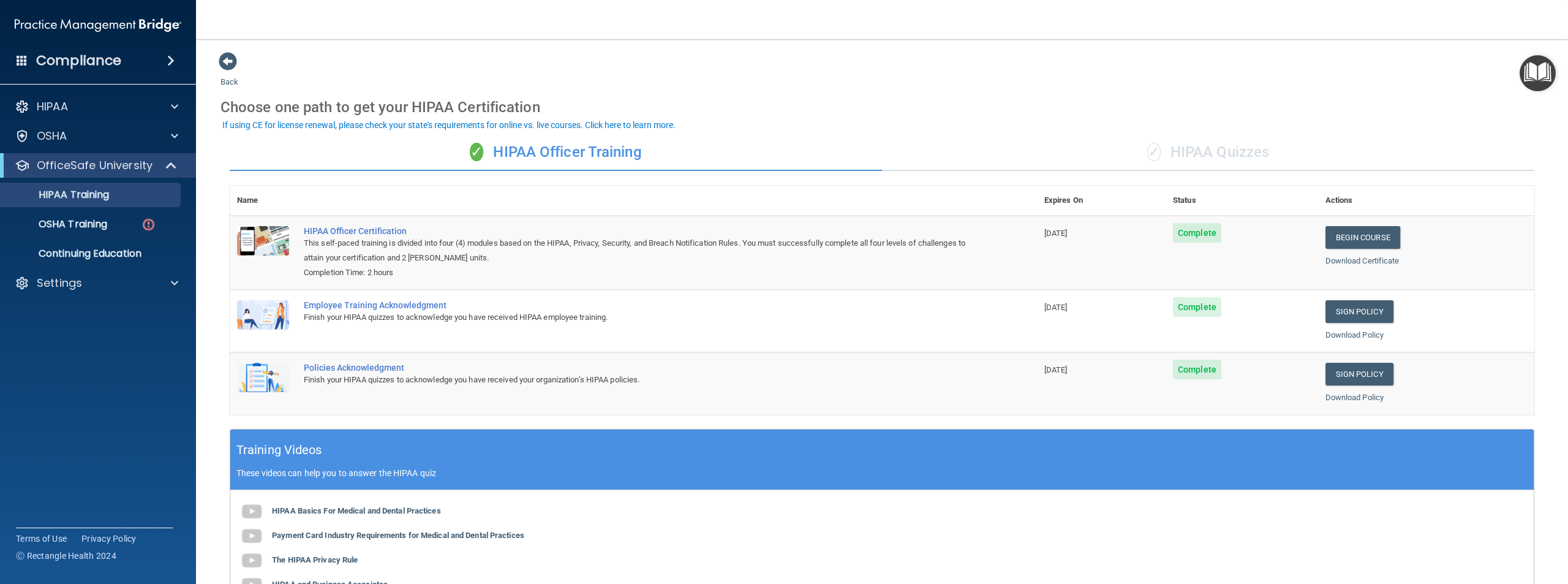
click at [1208, 158] on div "✓ HIPAA Quizzes" at bounding box center [1208, 152] width 652 height 37
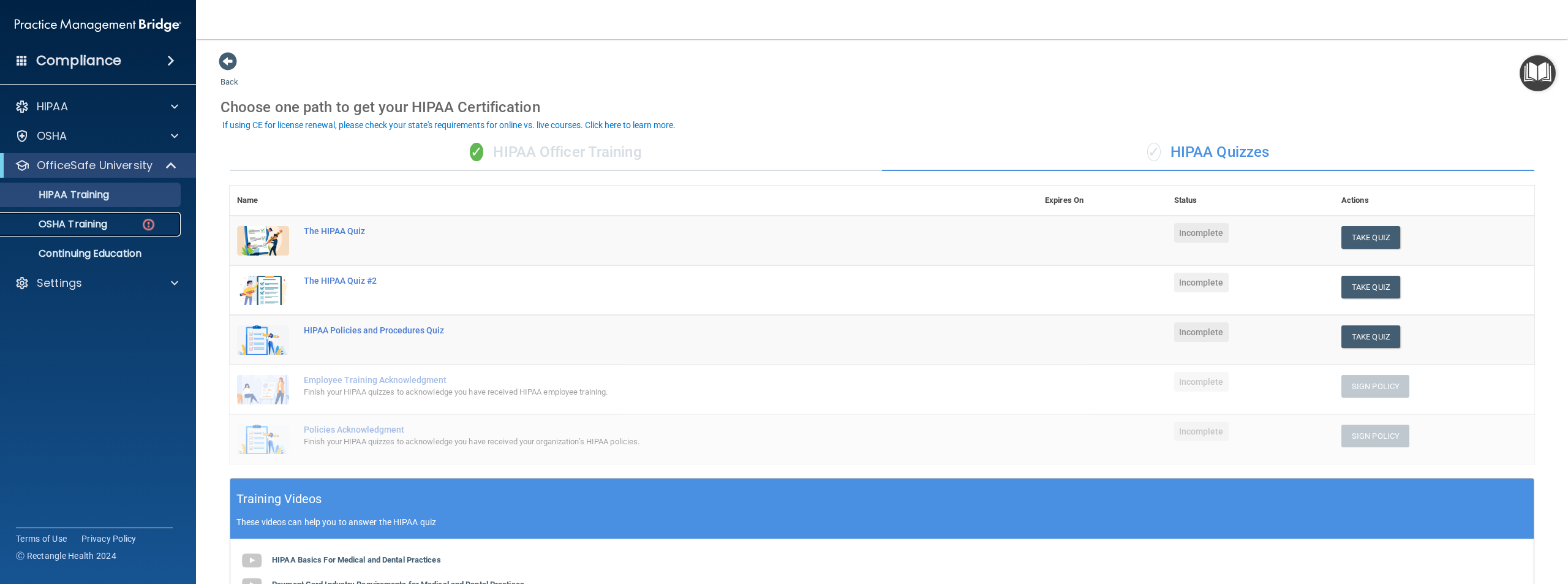
click at [144, 226] on img at bounding box center [148, 224] width 16 height 16
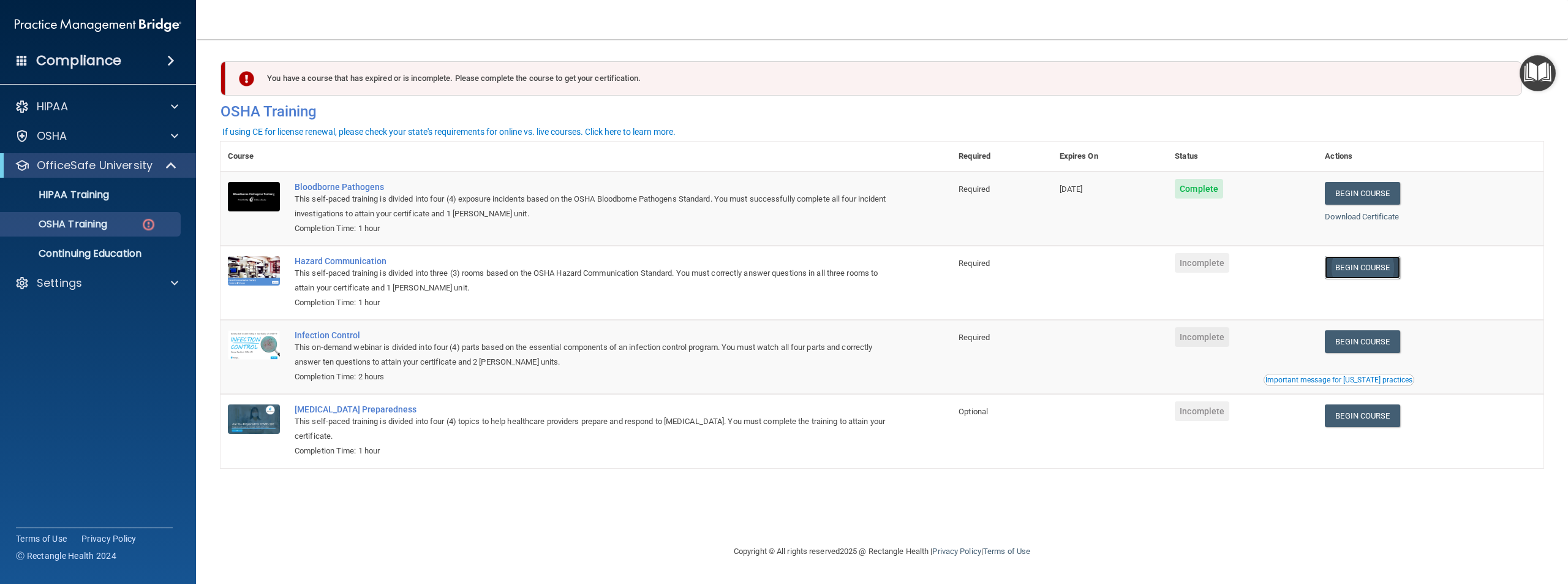
click at [1377, 276] on link "Begin Course" at bounding box center [1363, 267] width 75 height 22
